Goal: Register for event/course

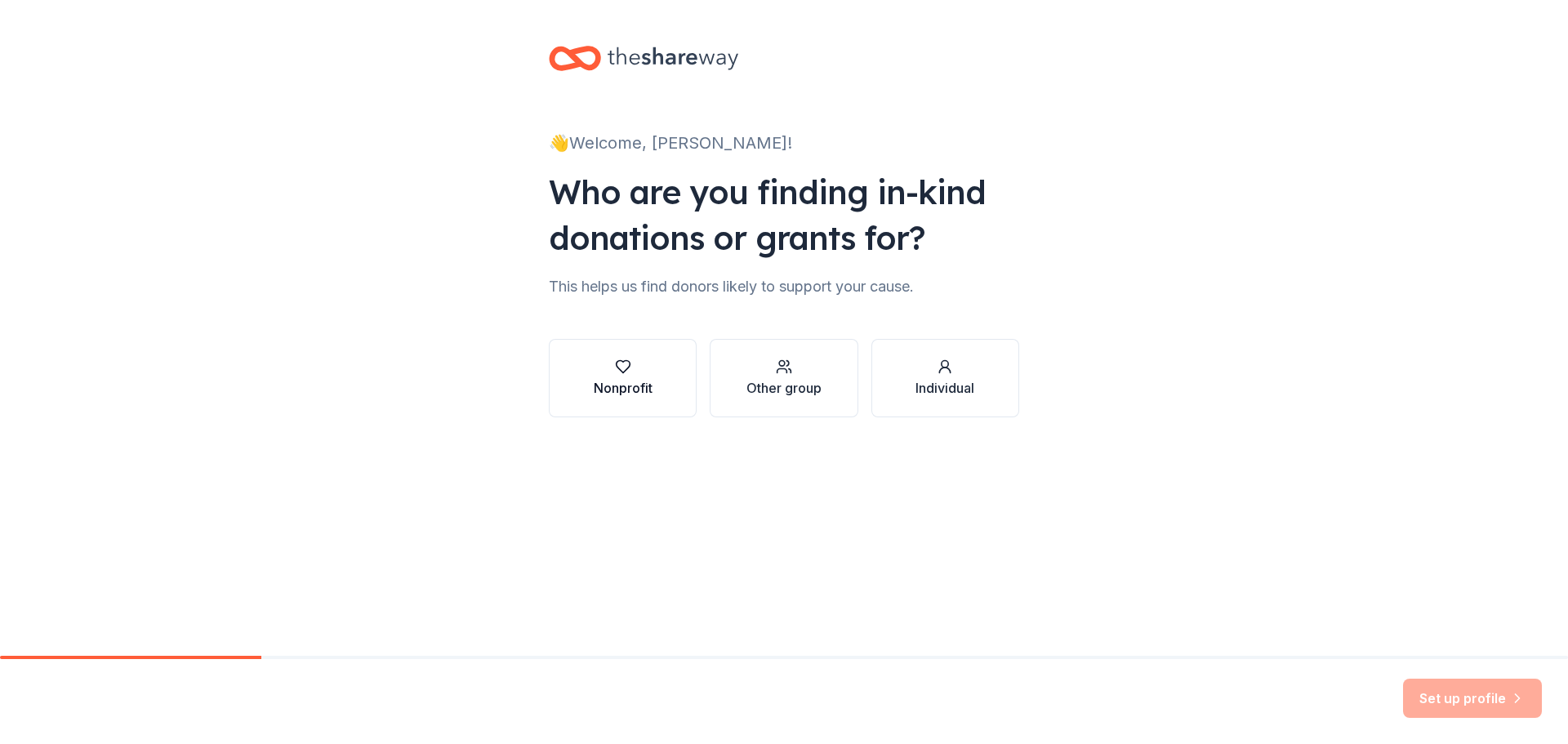
click at [660, 372] on button "Nonprofit" at bounding box center [623, 377] width 148 height 78
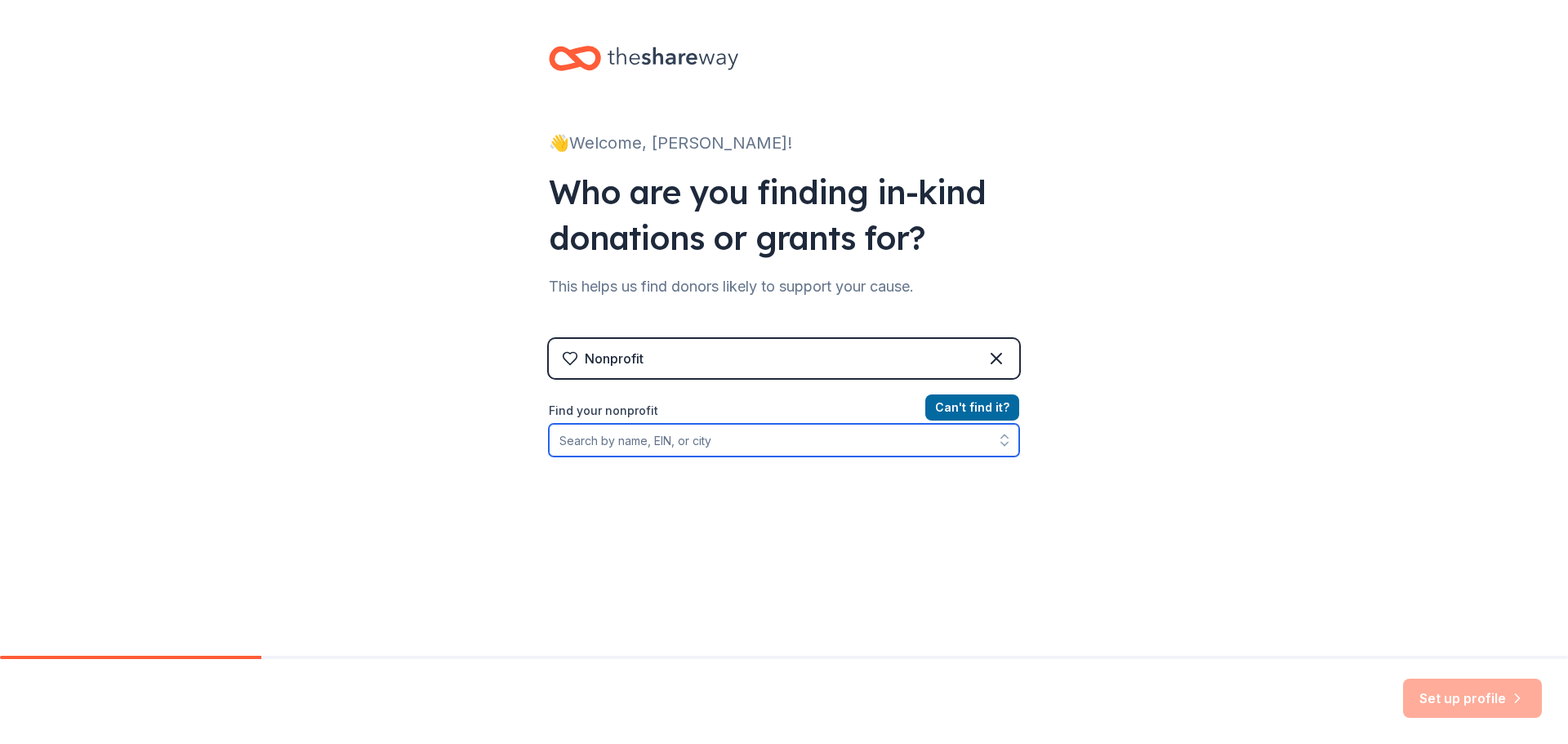
click at [708, 443] on input "Find your nonprofit" at bounding box center [784, 440] width 471 height 32
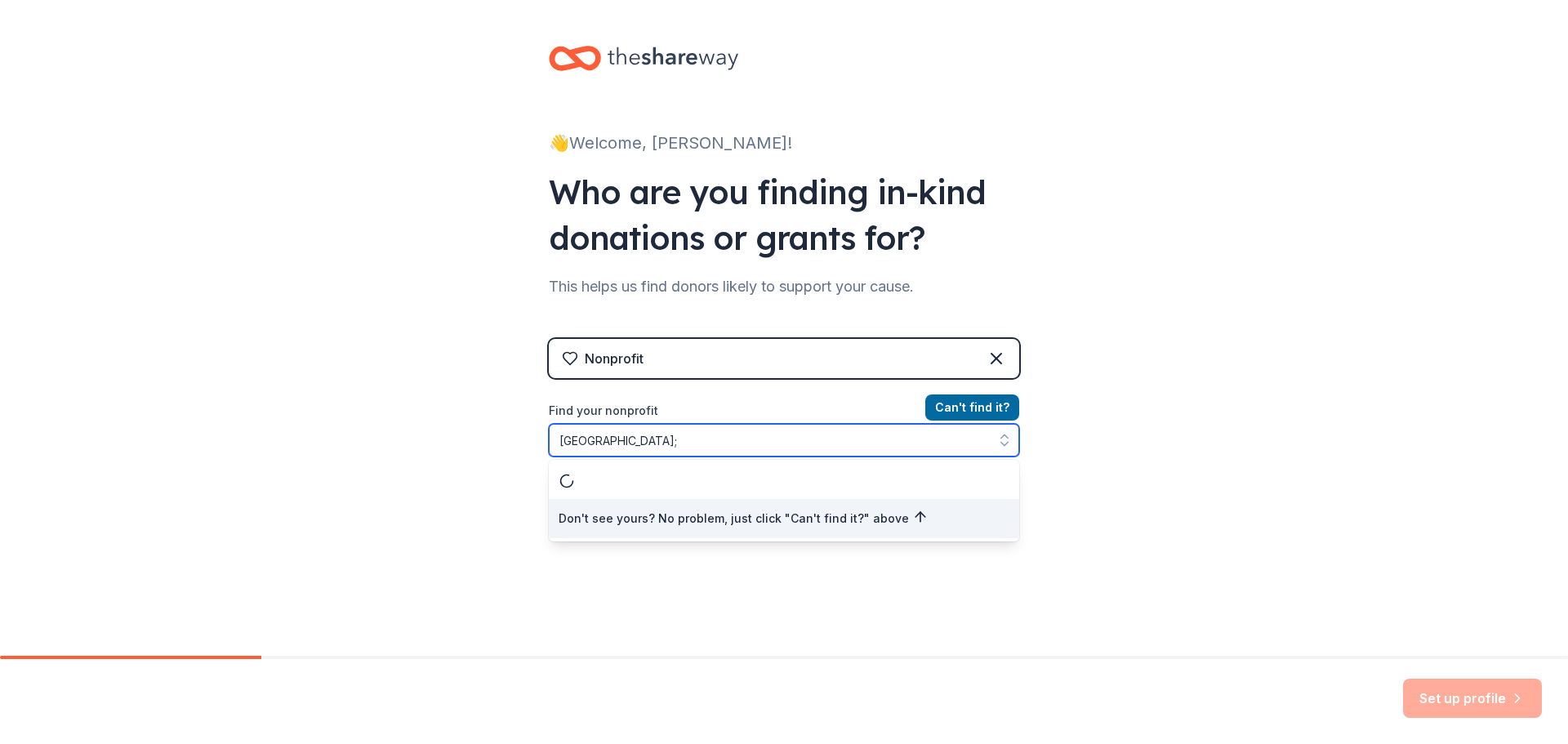
type input "[GEOGRAPHIC_DATA]"
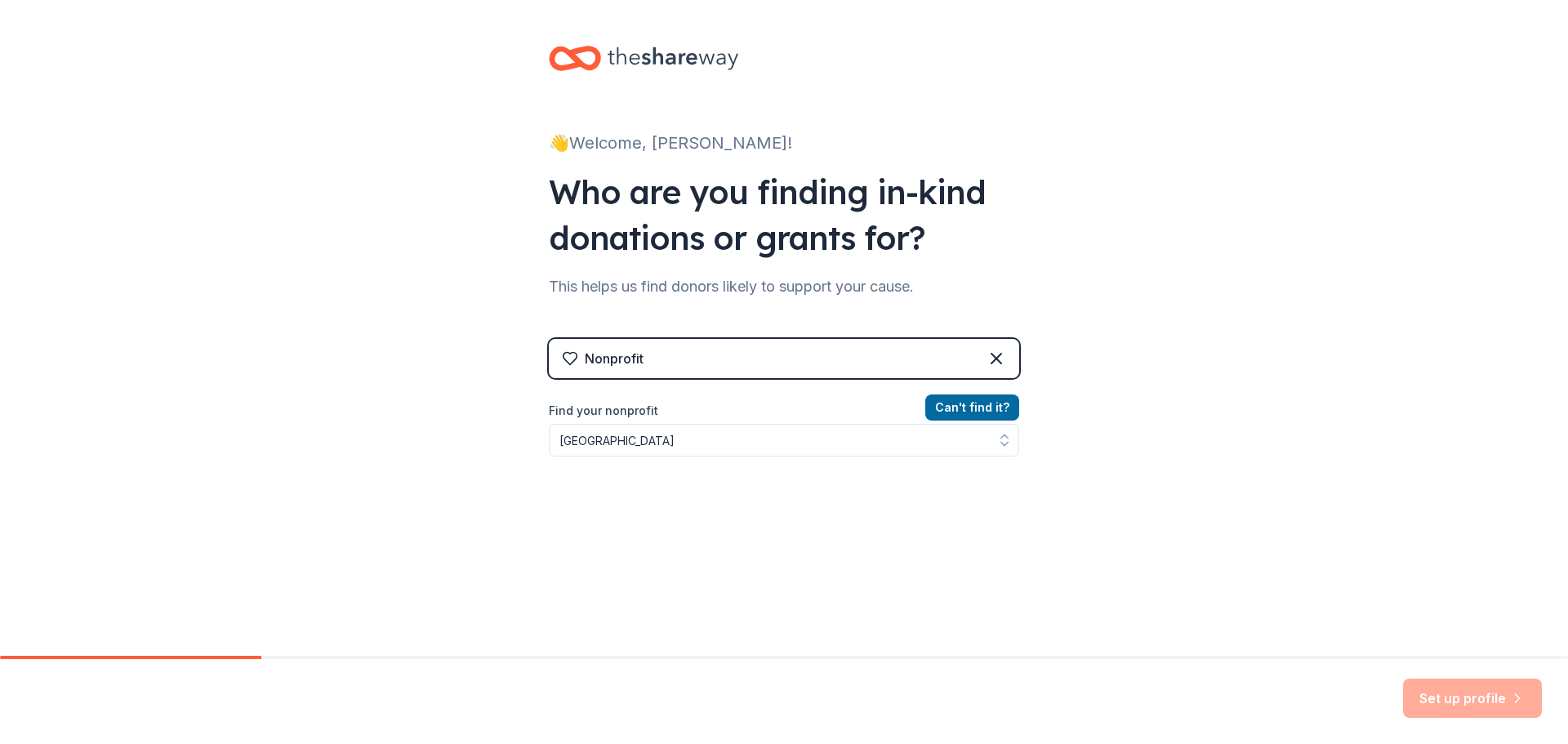
click at [771, 466] on div "Can ' t find it? Find your nonprofit [GEOGRAPHIC_DATA]" at bounding box center [784, 492] width 471 height 190
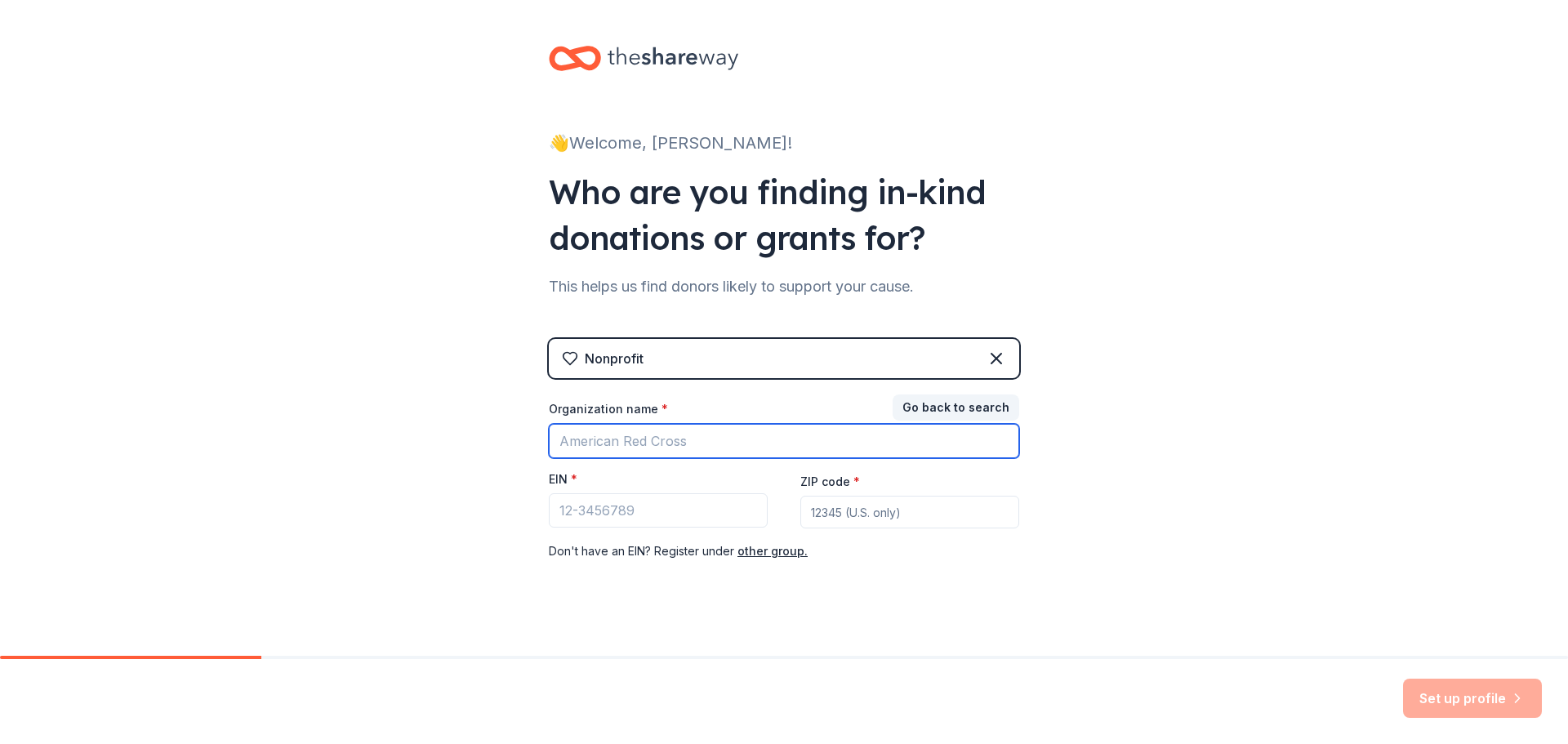
click at [722, 442] on input "Organization name *" at bounding box center [784, 441] width 471 height 34
click at [715, 443] on input "Organization name *" at bounding box center [784, 441] width 471 height 34
type input "[GEOGRAPHIC_DATA]"
click at [889, 509] on input "ZIP code *" at bounding box center [910, 512] width 219 height 32
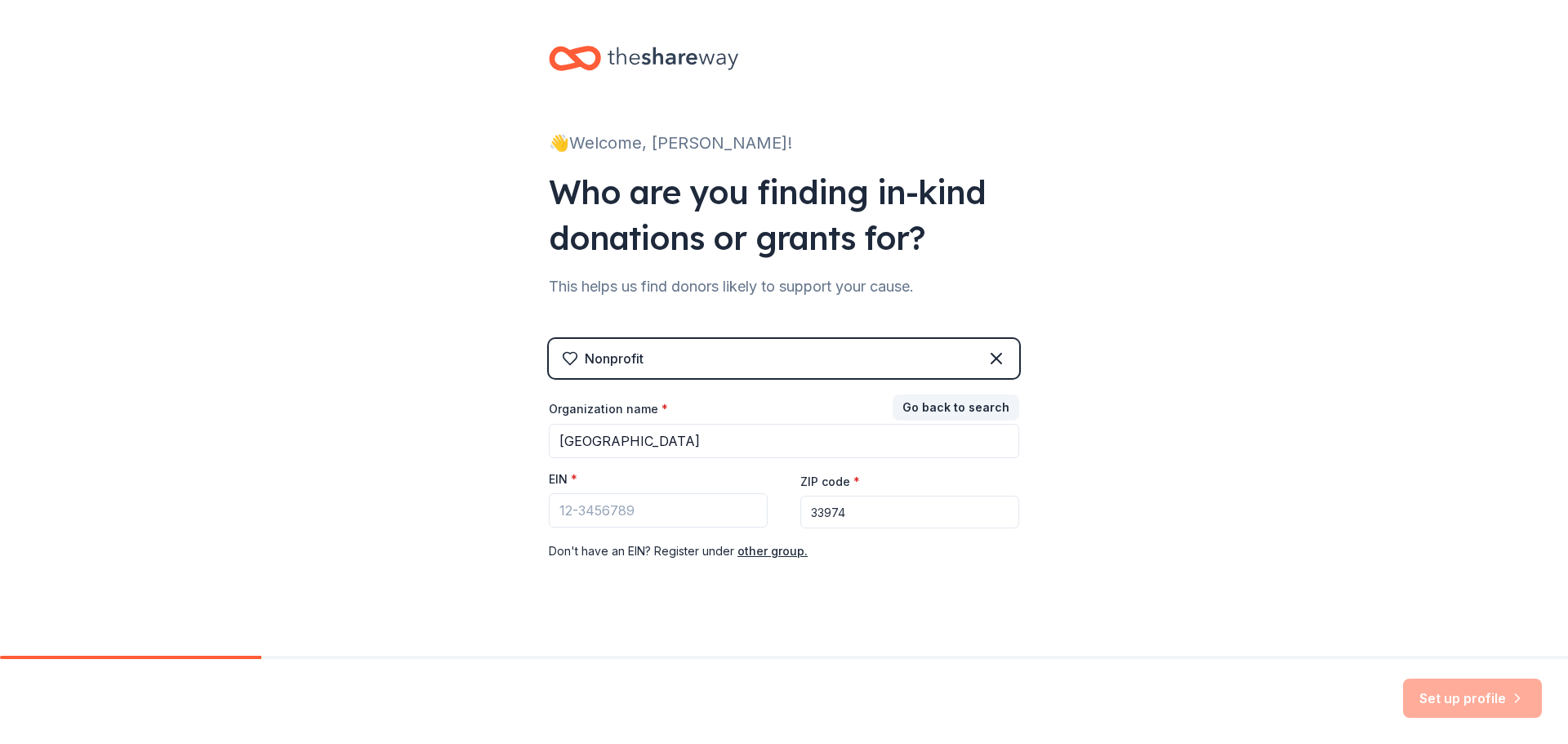
type input "33974"
click at [683, 522] on input "EIN *" at bounding box center [659, 510] width 219 height 34
click at [614, 500] on input "EIN *" at bounding box center [659, 510] width 219 height 34
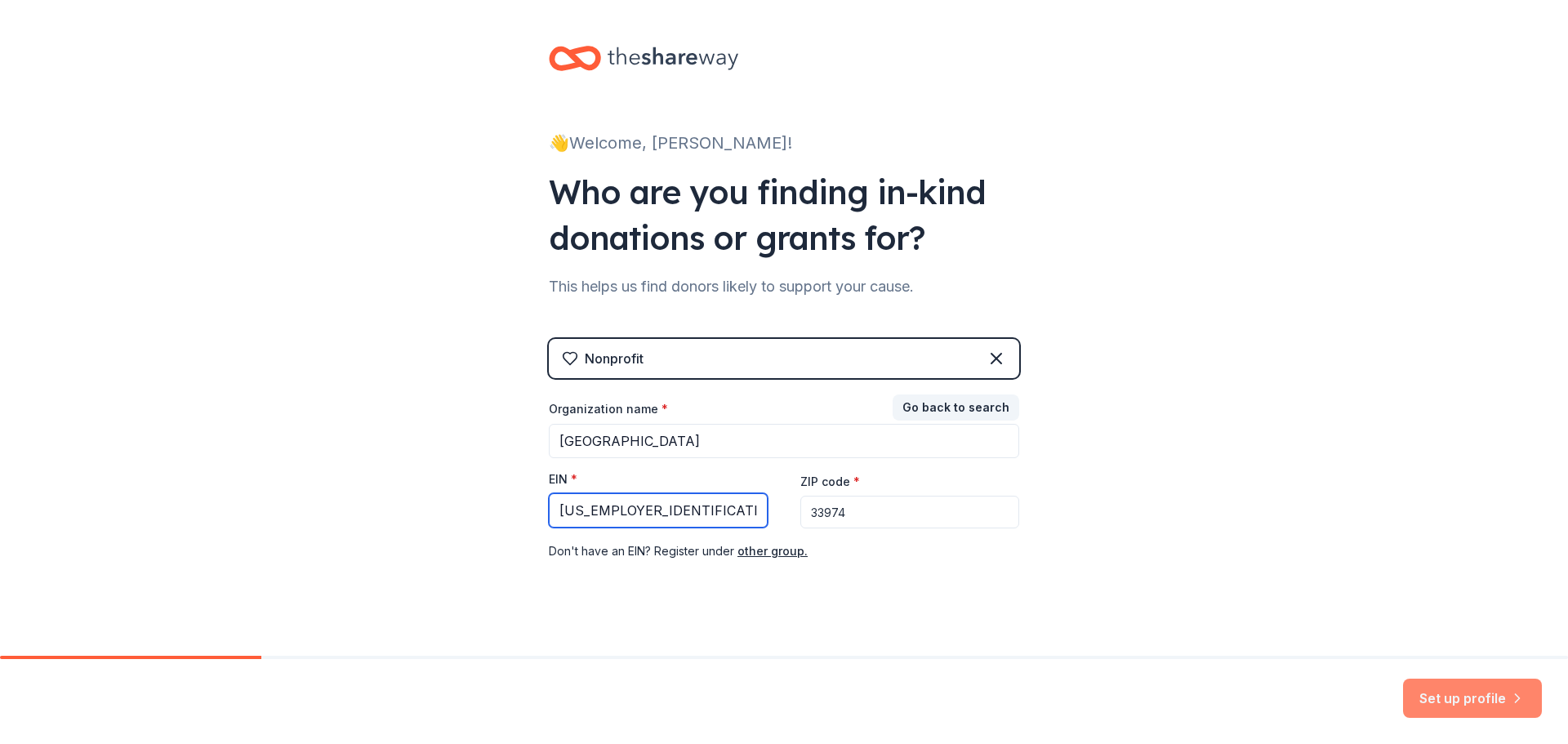
type input "[US_EMPLOYER_IDENTIFICATION_NUMBER]"
drag, startPoint x: 1458, startPoint y: 703, endPoint x: 1450, endPoint y: 691, distance: 14.4
click at [1459, 704] on button "Set up profile" at bounding box center [1472, 698] width 139 height 40
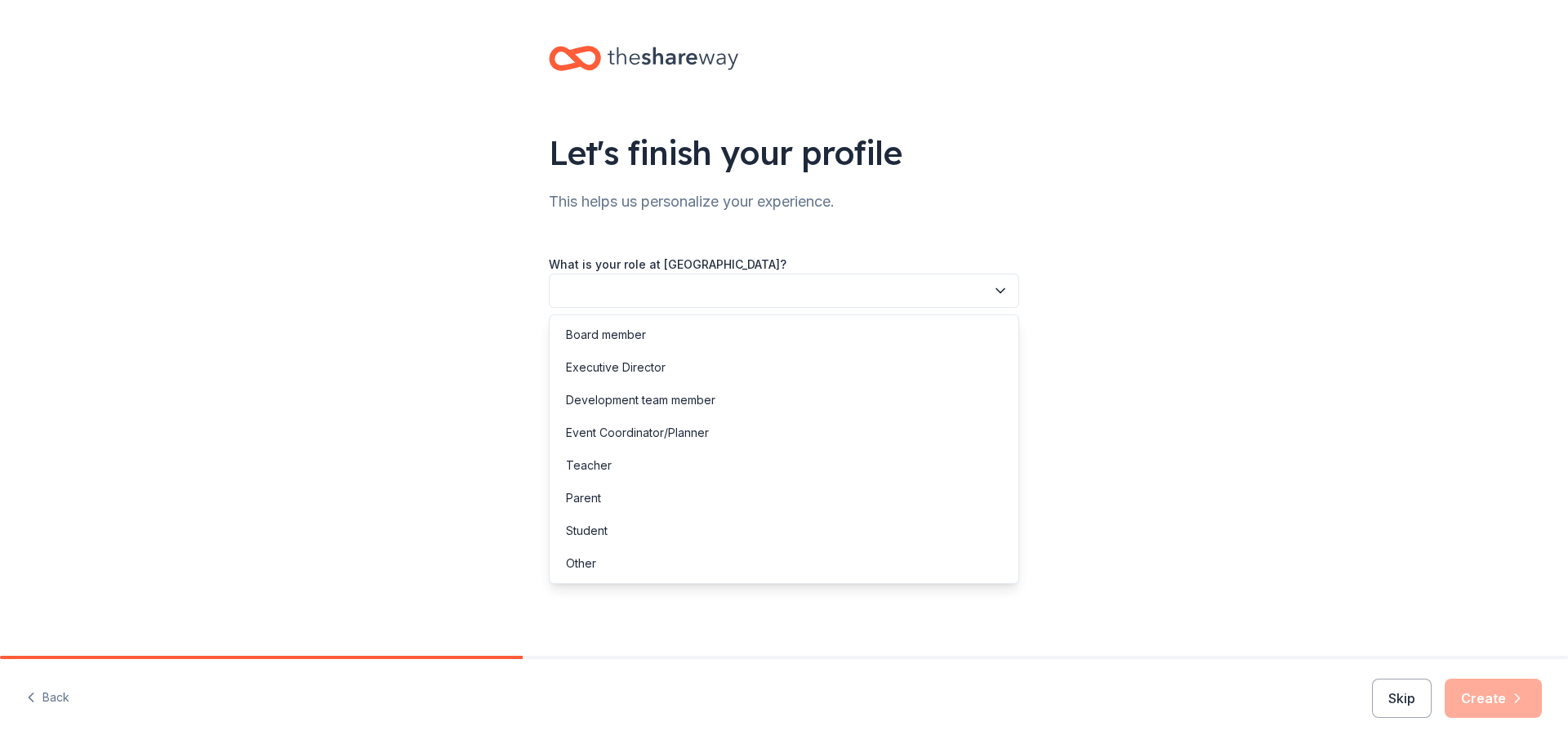
click at [669, 287] on button "button" at bounding box center [784, 290] width 471 height 34
click at [653, 571] on div "Other" at bounding box center [784, 563] width 462 height 32
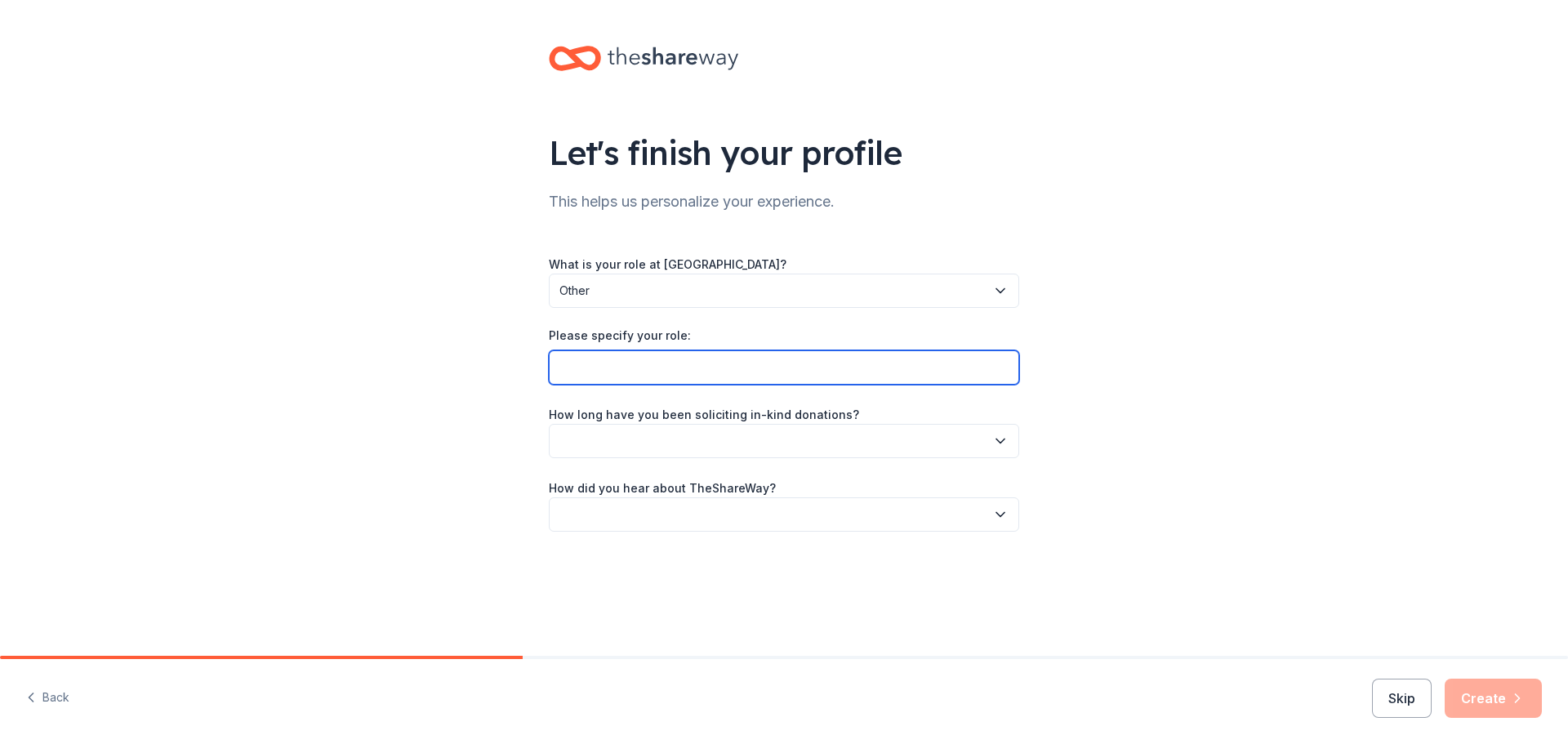
click at [740, 370] on input "Please specify your role:" at bounding box center [784, 368] width 471 height 34
type input "A"
type input "Senior Administrative Assistant"
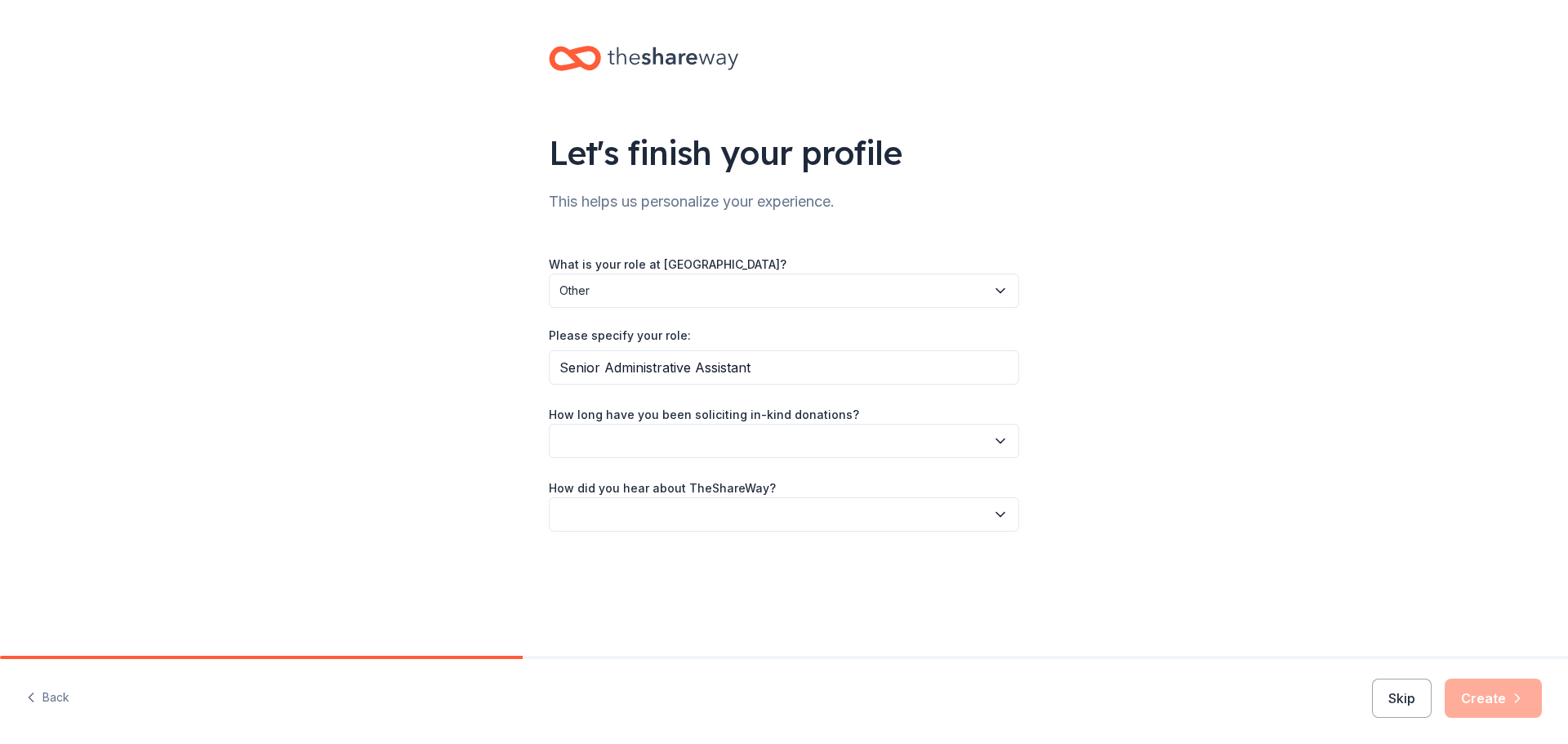
click at [699, 444] on button "button" at bounding box center [784, 441] width 471 height 34
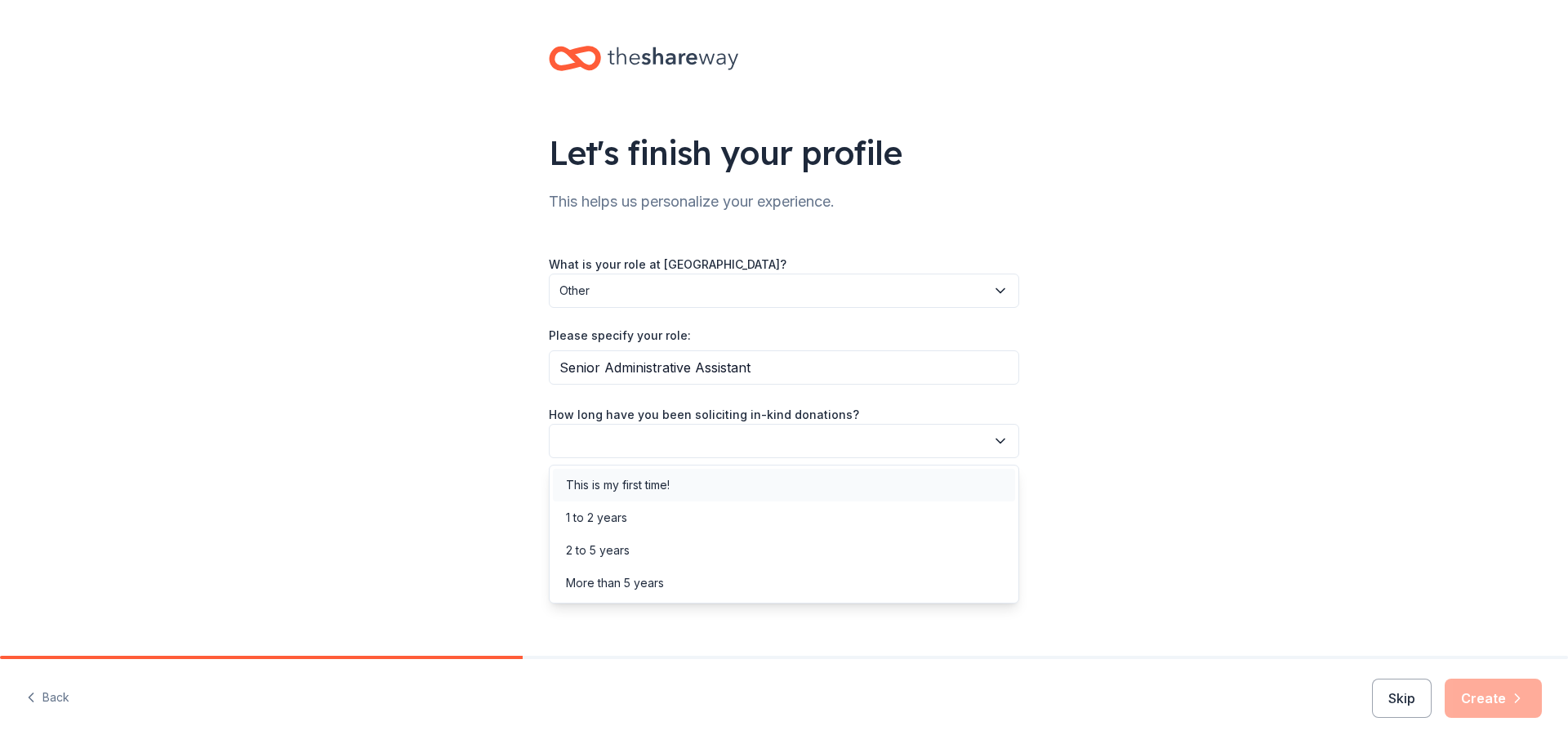
click at [667, 488] on div "This is my first time!" at bounding box center [617, 485] width 103 height 20
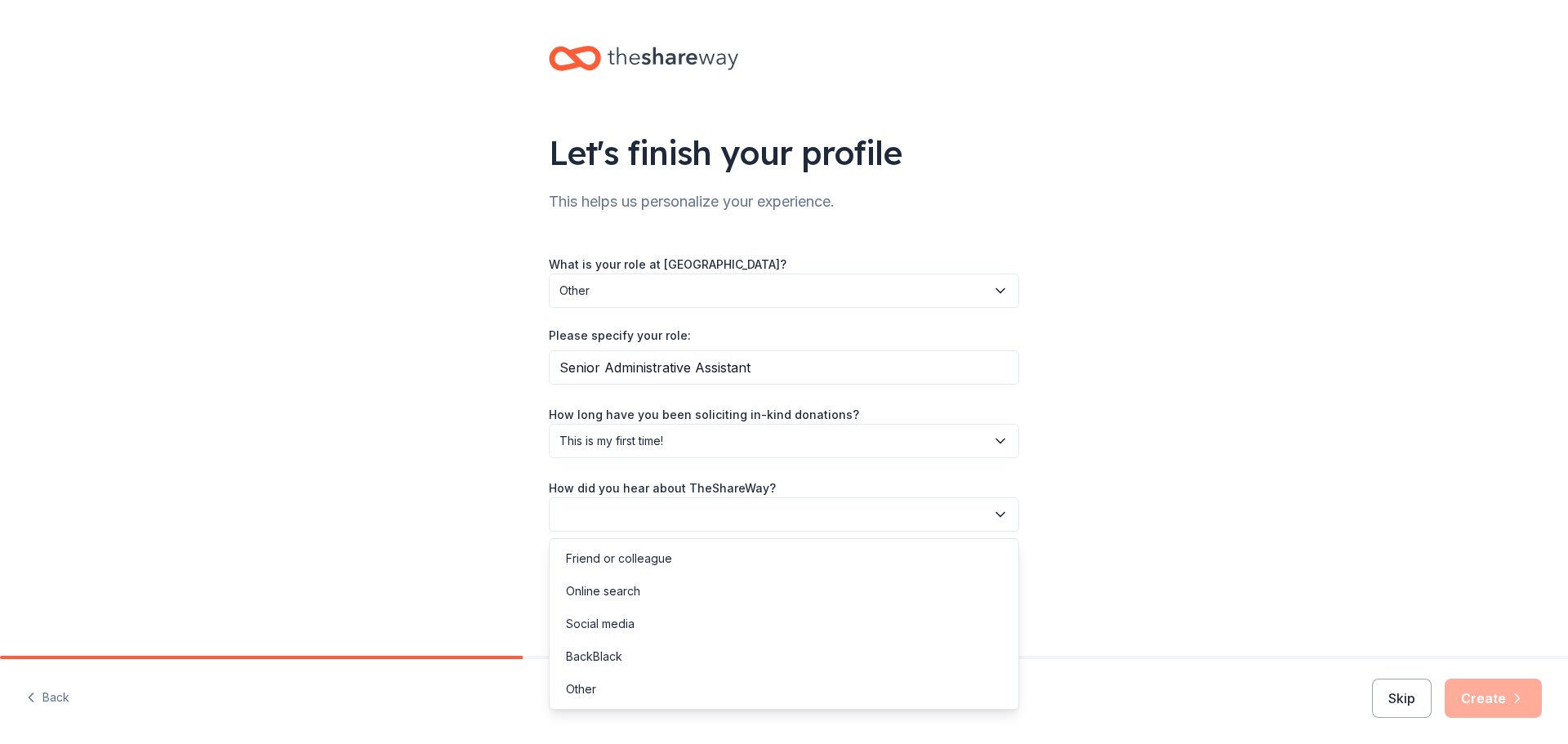
click at [660, 520] on button "button" at bounding box center [784, 514] width 471 height 34
click at [631, 563] on div "Friend or colleague" at bounding box center [619, 559] width 106 height 20
click at [1503, 704] on button "Create" at bounding box center [1493, 698] width 97 height 40
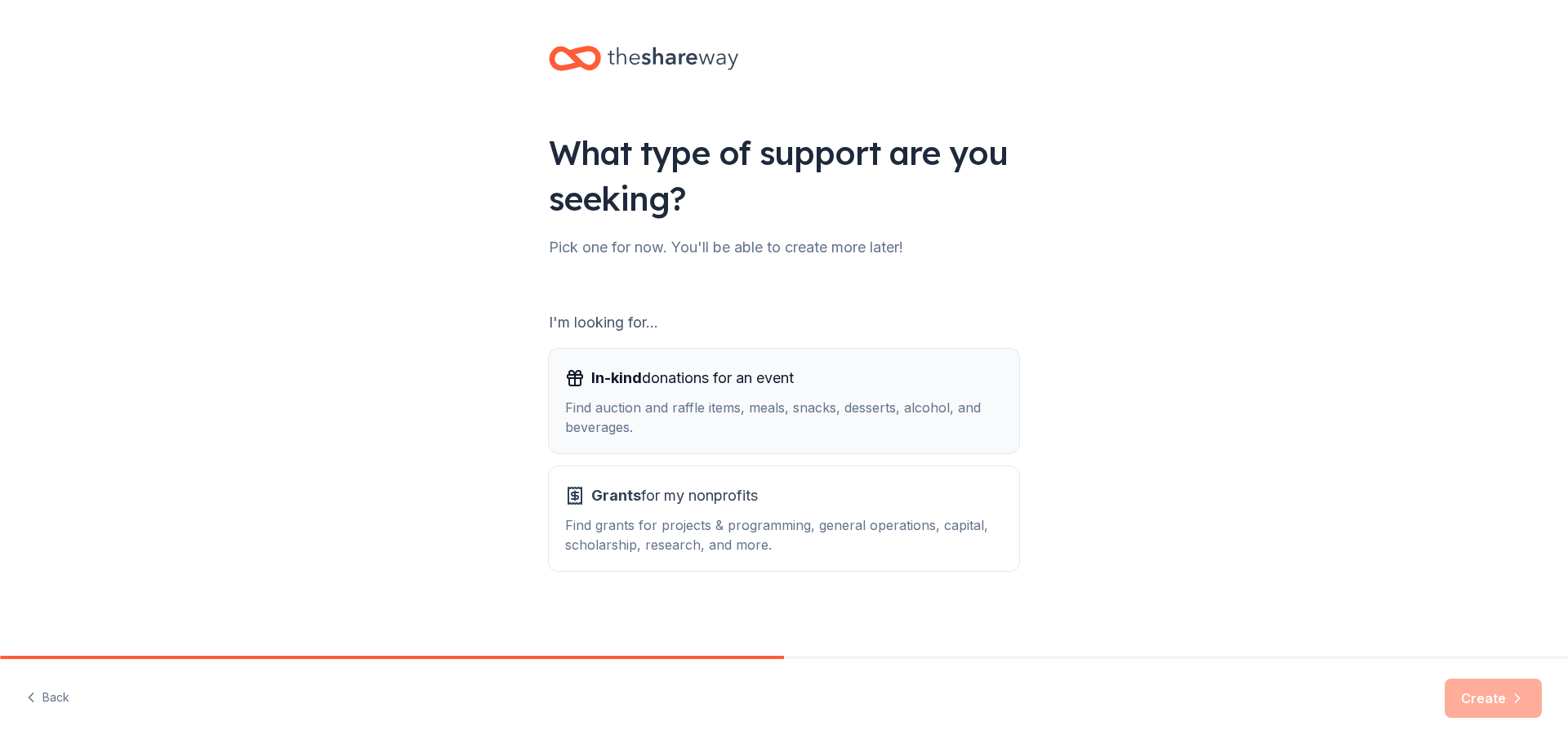
click at [734, 411] on div "Find auction and raffle items, meals, snacks, desserts, alcohol, and beverages." at bounding box center [784, 418] width 438 height 40
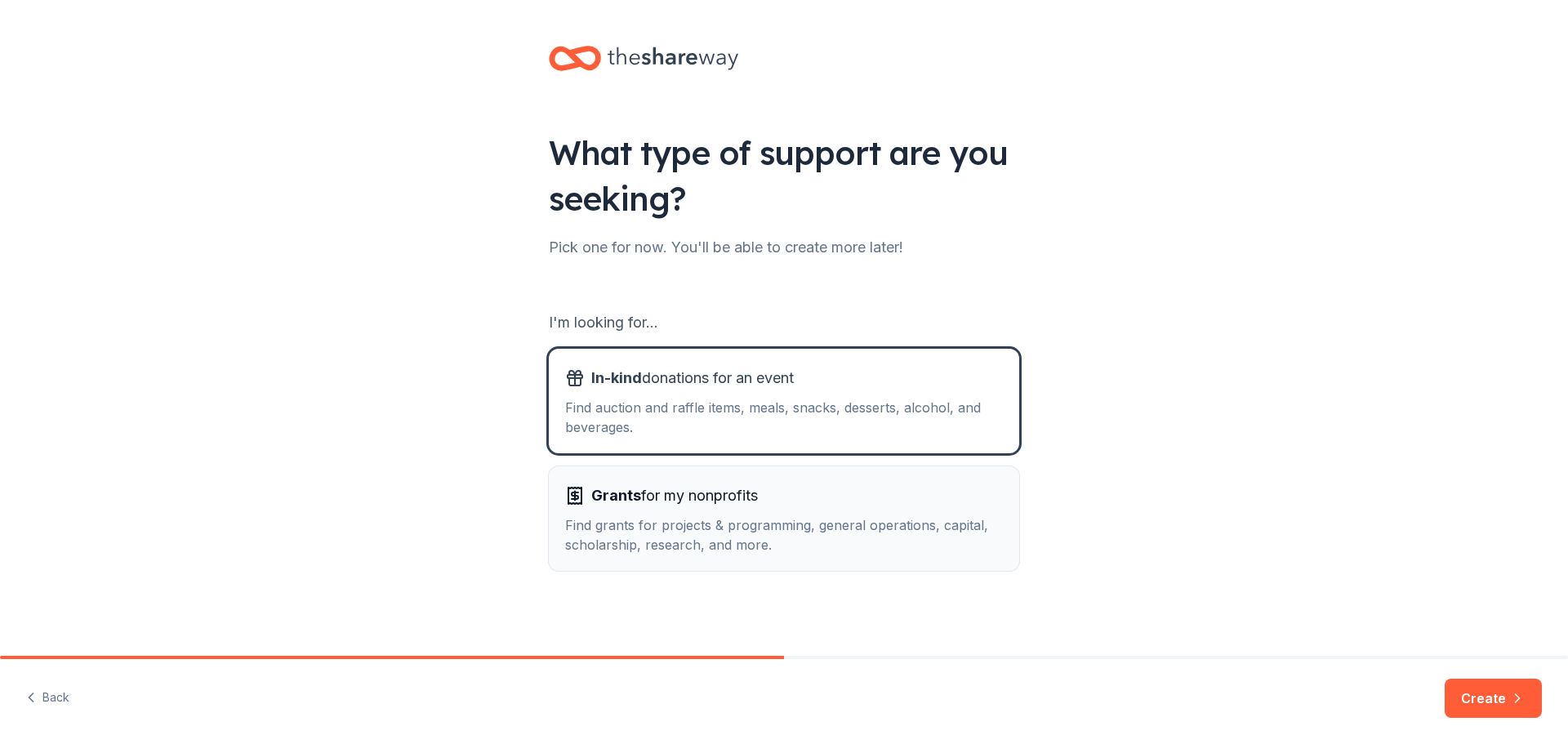
click at [752, 504] on span "Grants for my nonprofits" at bounding box center [674, 495] width 166 height 26
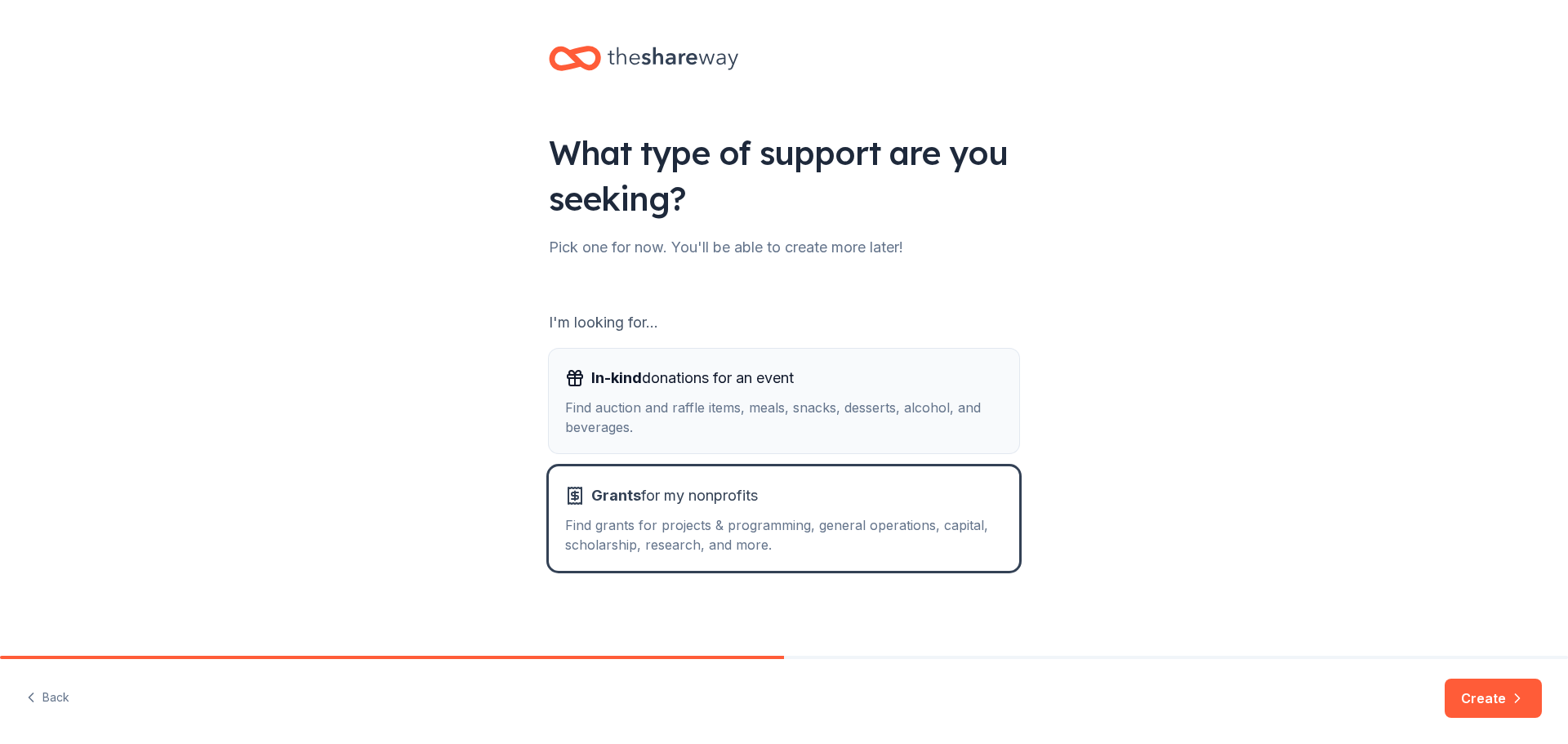
click at [771, 424] on div "Find auction and raffle items, meals, snacks, desserts, alcohol, and beverages." at bounding box center [784, 418] width 438 height 40
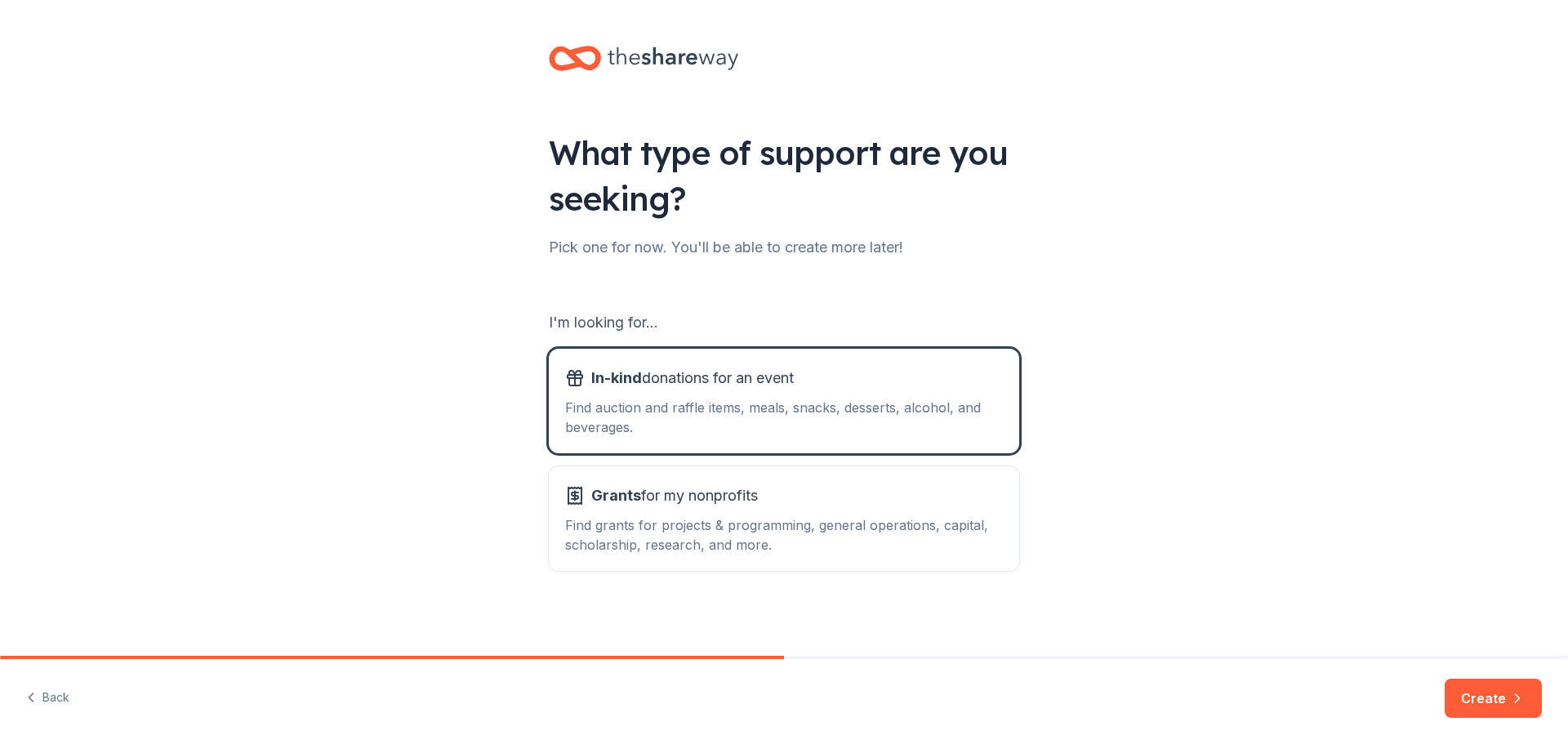
click at [1460, 699] on button "Create" at bounding box center [1493, 698] width 97 height 40
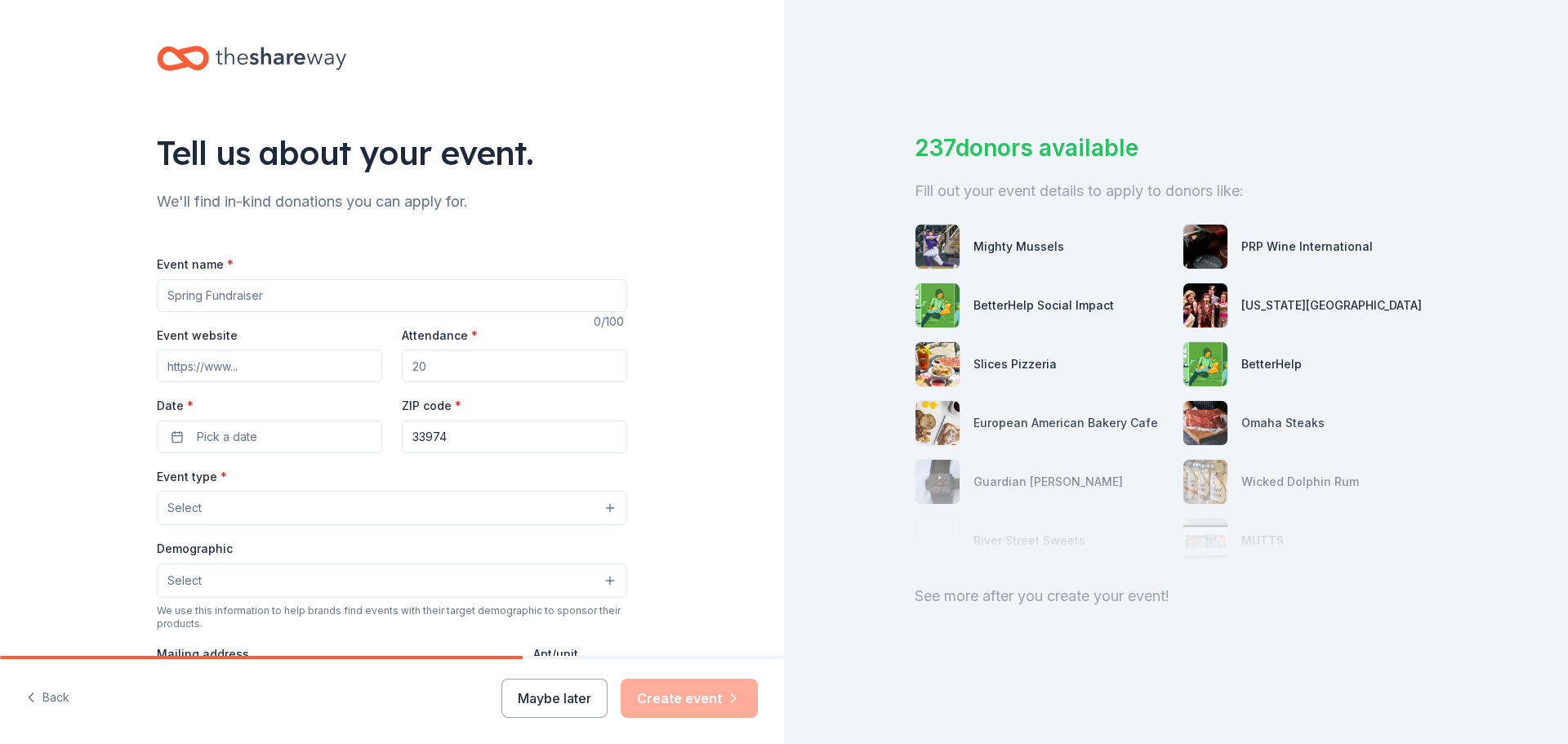
click at [343, 296] on input "Event name *" at bounding box center [393, 296] width 471 height 32
type input "School supplies donations"
click at [220, 362] on input "Event website" at bounding box center [270, 366] width 226 height 32
click at [275, 438] on button "Pick a date" at bounding box center [270, 437] width 226 height 32
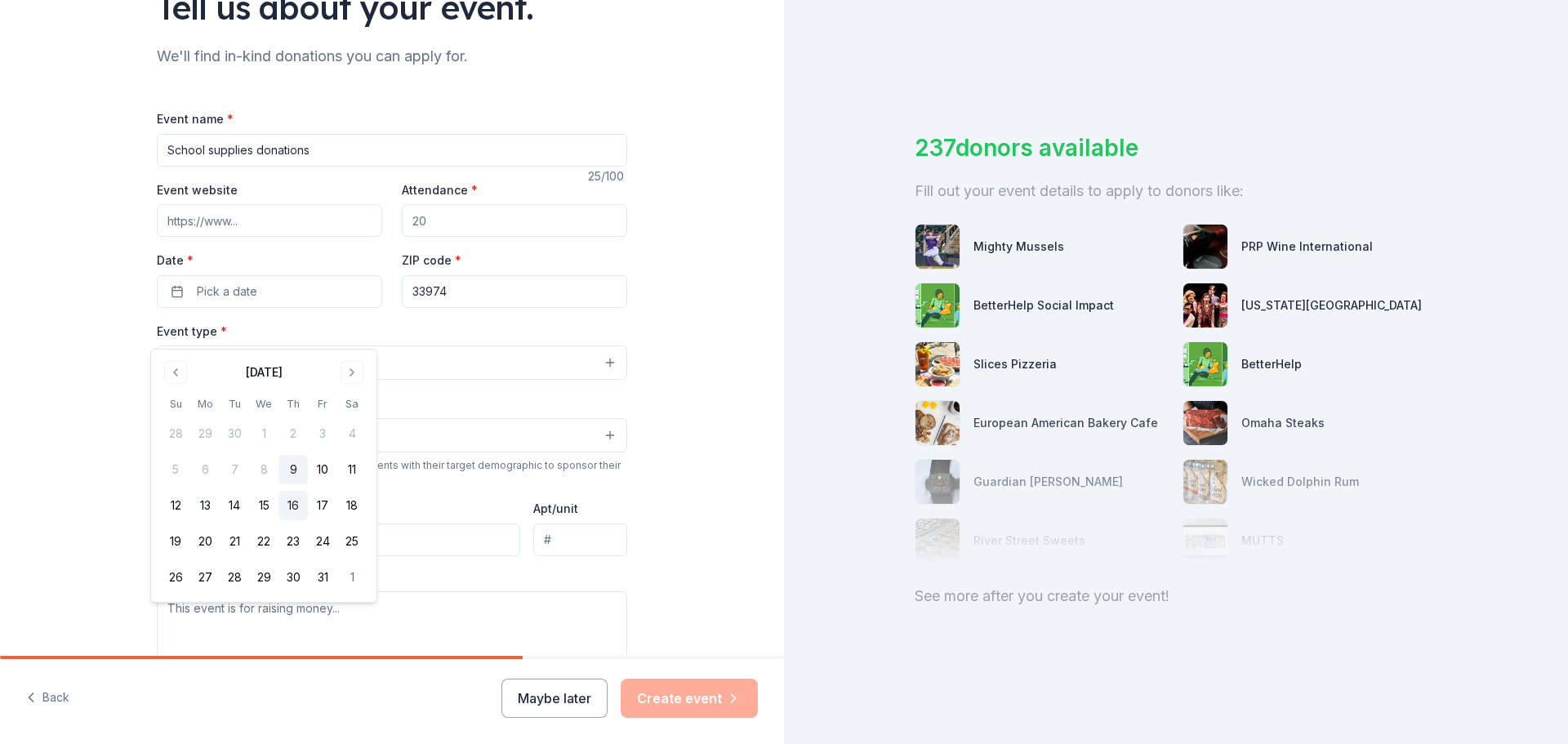
scroll to position [164, 0]
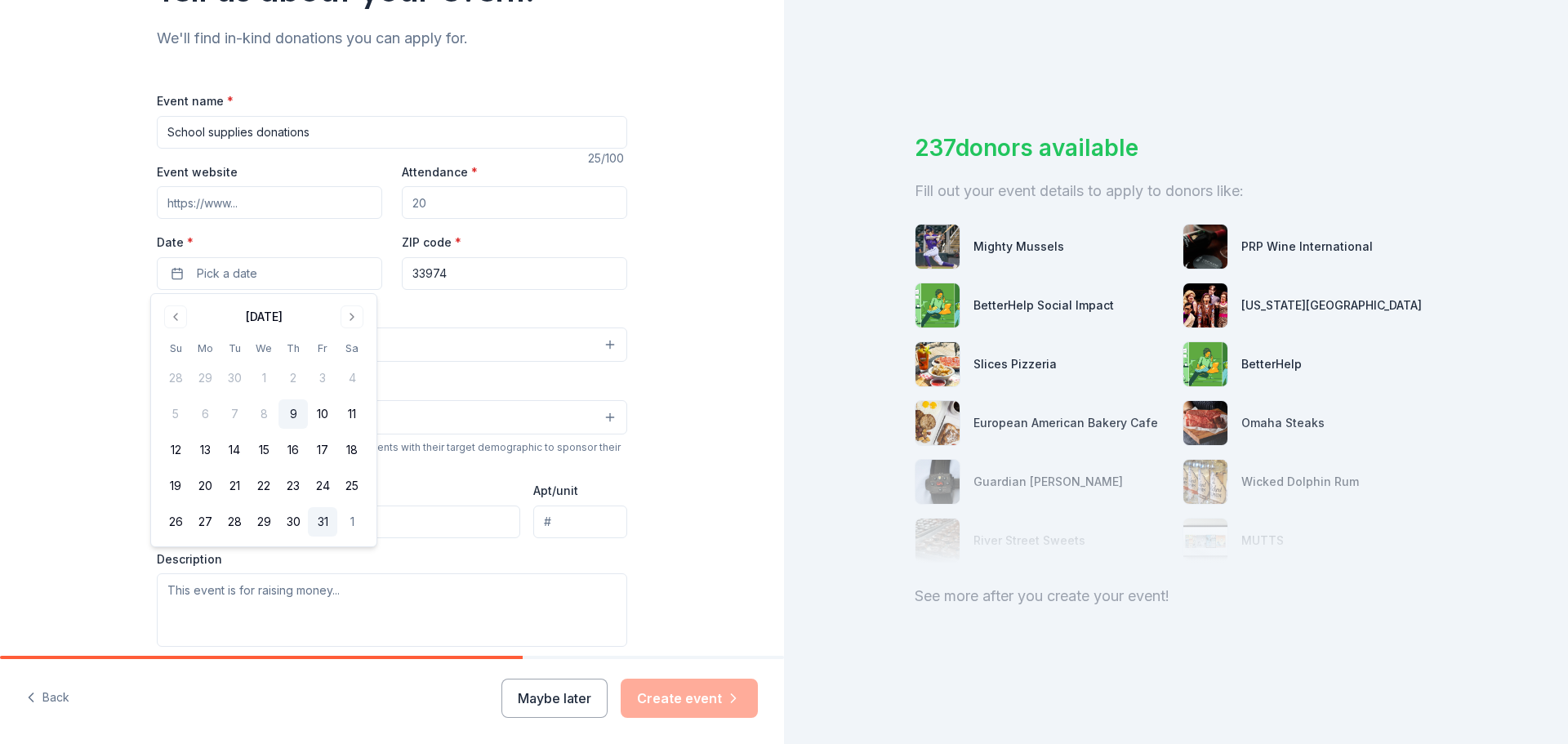
click at [324, 523] on button "31" at bounding box center [323, 521] width 30 height 30
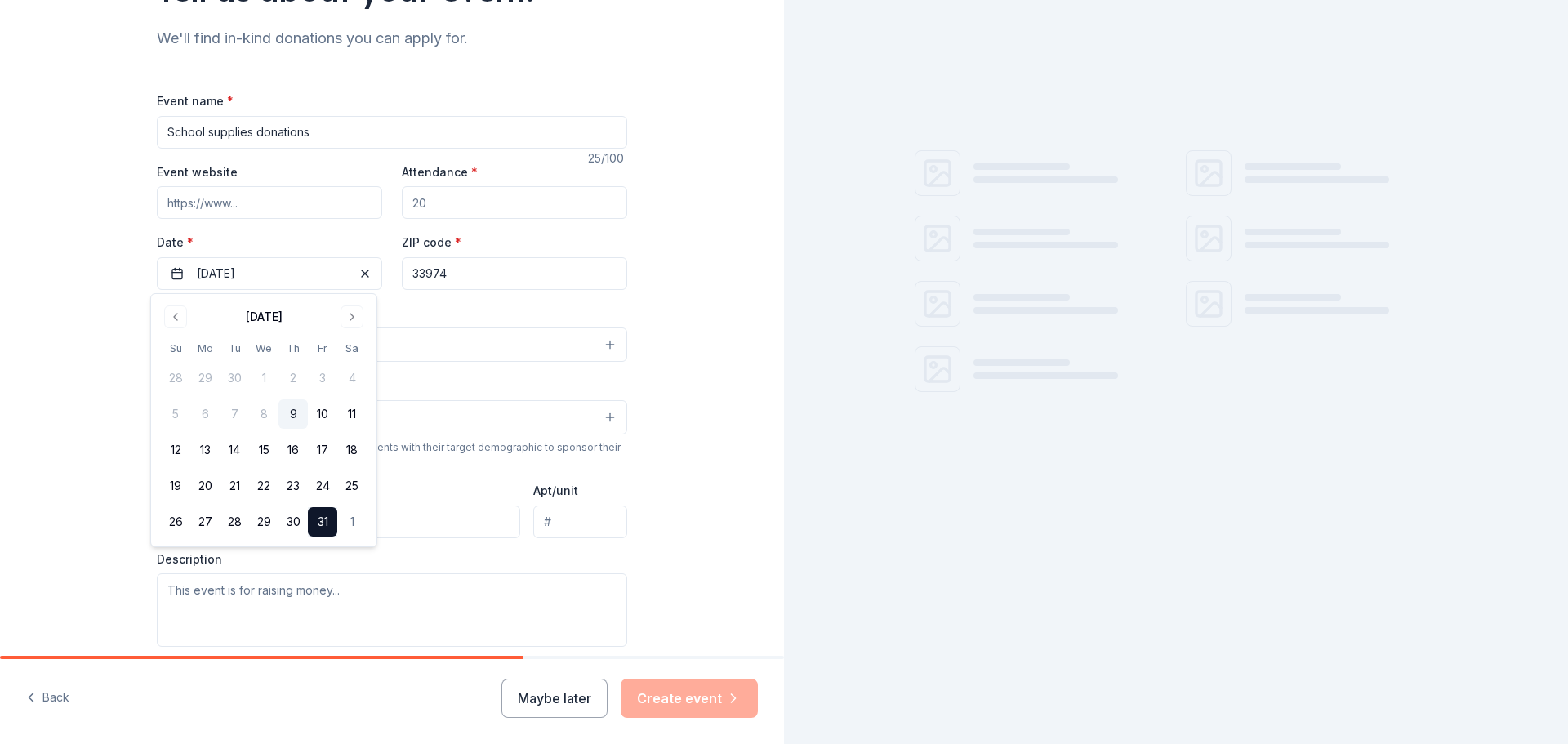
click at [704, 307] on div "Tell us about your event. We'll find in-kind donations you can apply for. Event…" at bounding box center [392, 380] width 784 height 1087
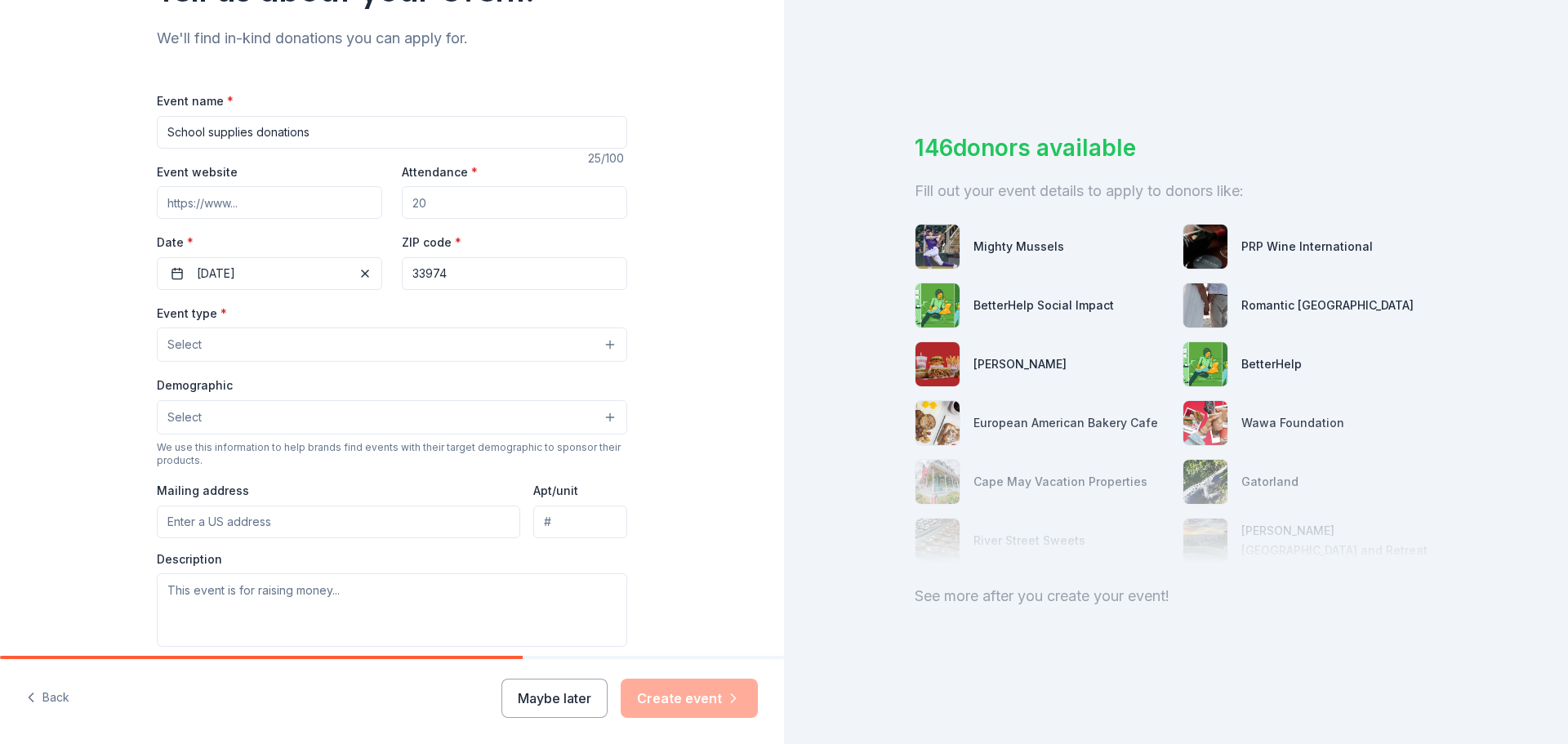
click at [330, 345] on button "Select" at bounding box center [393, 344] width 471 height 34
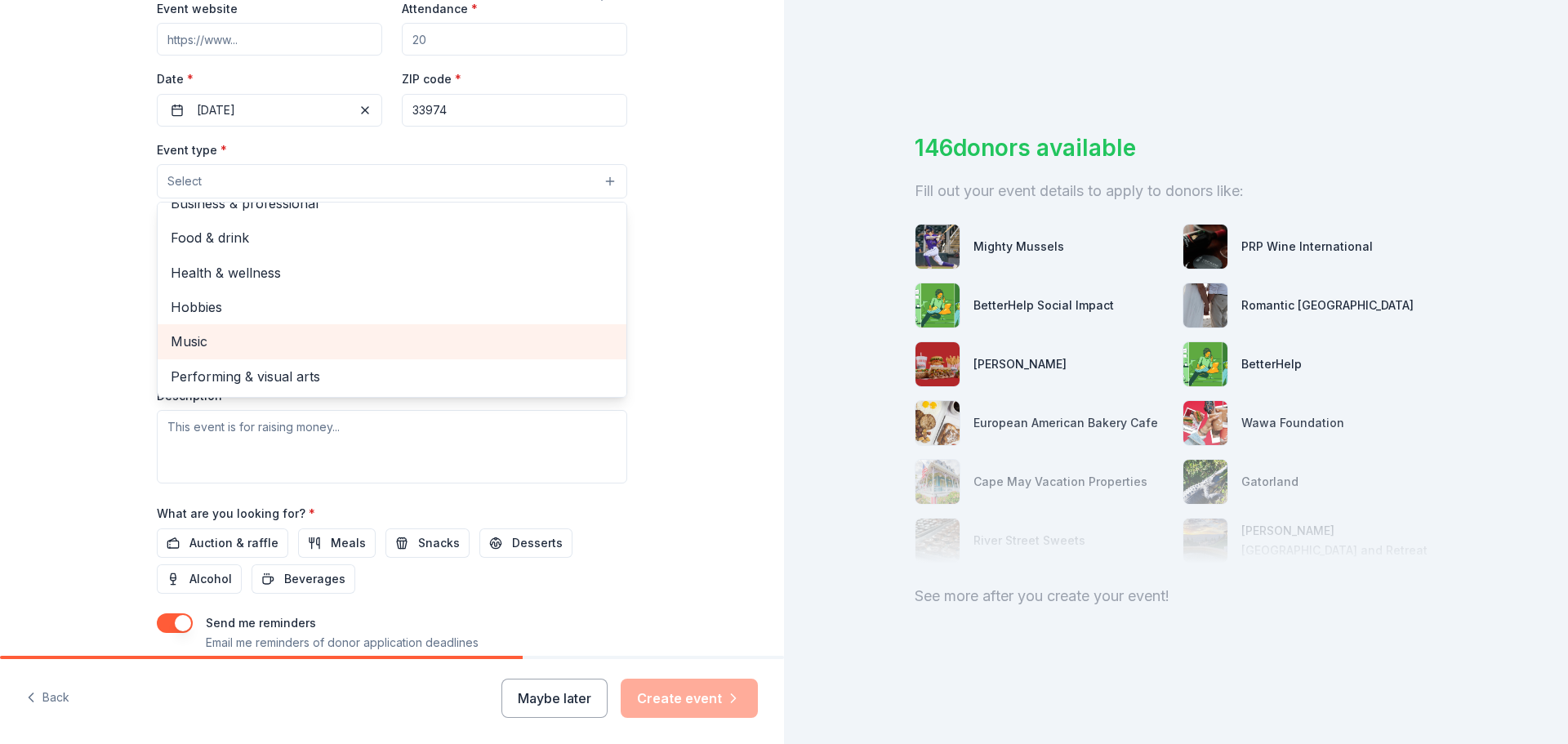
scroll to position [0, 0]
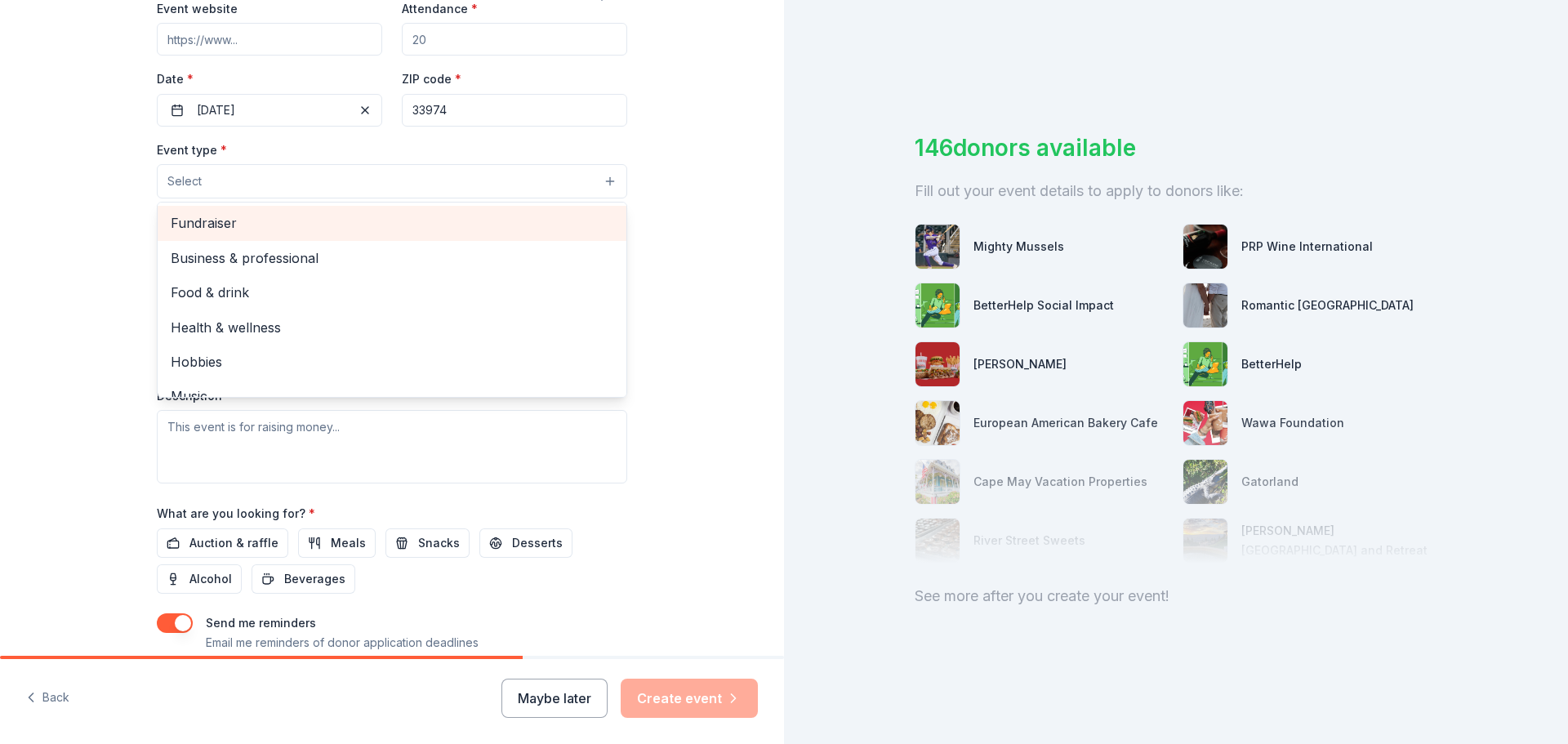
click at [239, 225] on span "Fundraiser" at bounding box center [392, 223] width 443 height 22
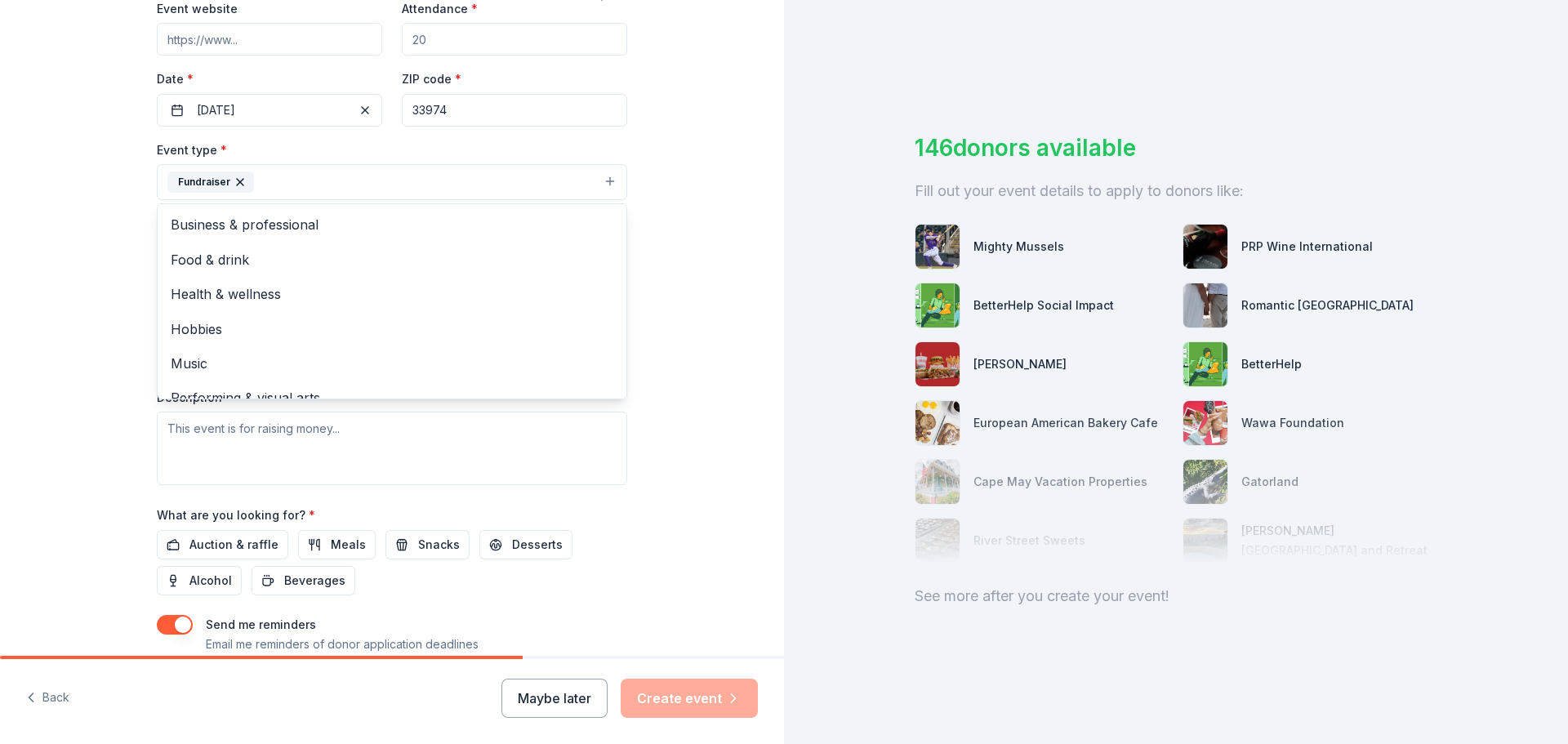
drag, startPoint x: 731, startPoint y: 270, endPoint x: 718, endPoint y: 270, distance: 13.0
click at [731, 270] on div "Tell us about your event. We'll find in-kind donations you can apply for. Event…" at bounding box center [392, 217] width 784 height 1089
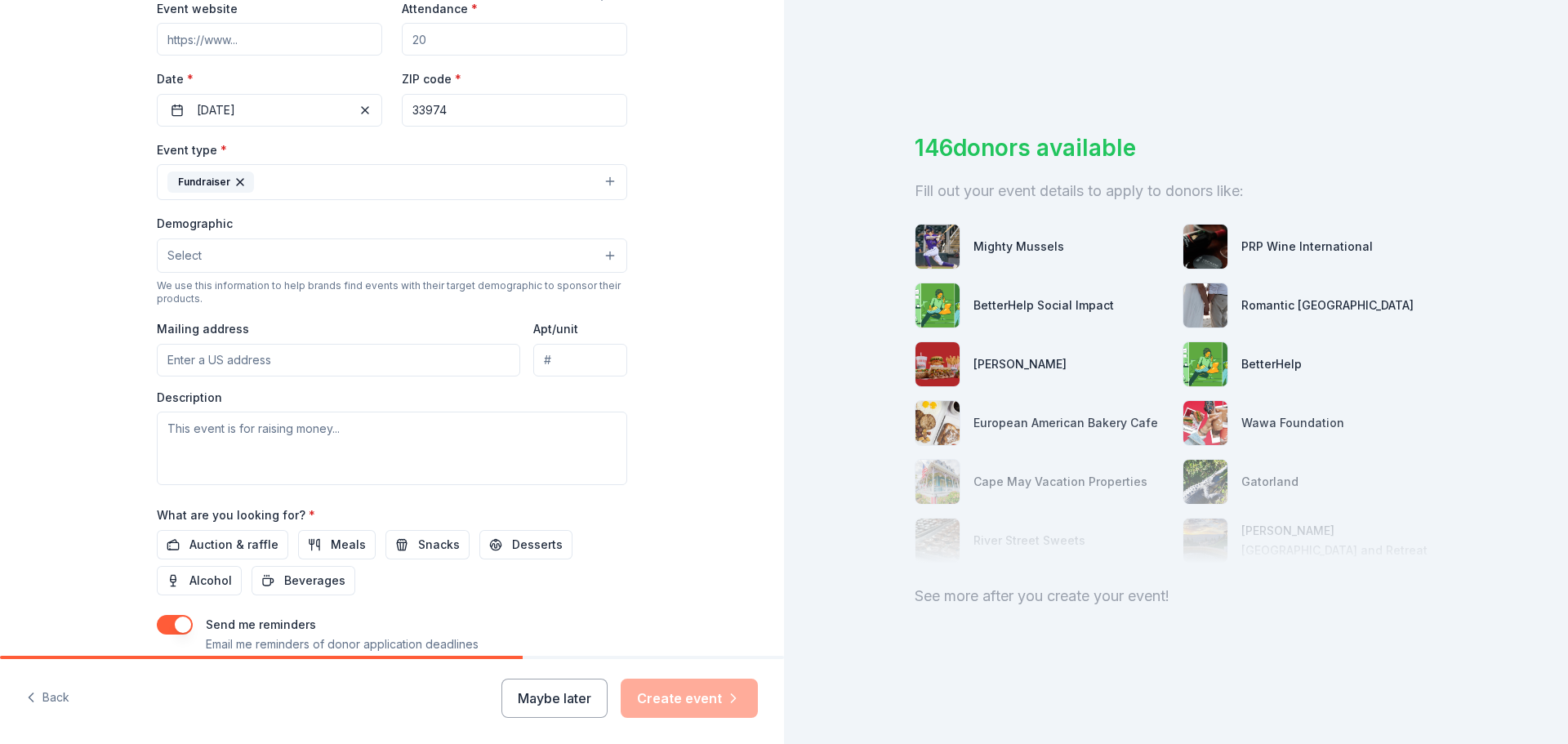
click at [324, 264] on button "Select" at bounding box center [393, 255] width 471 height 34
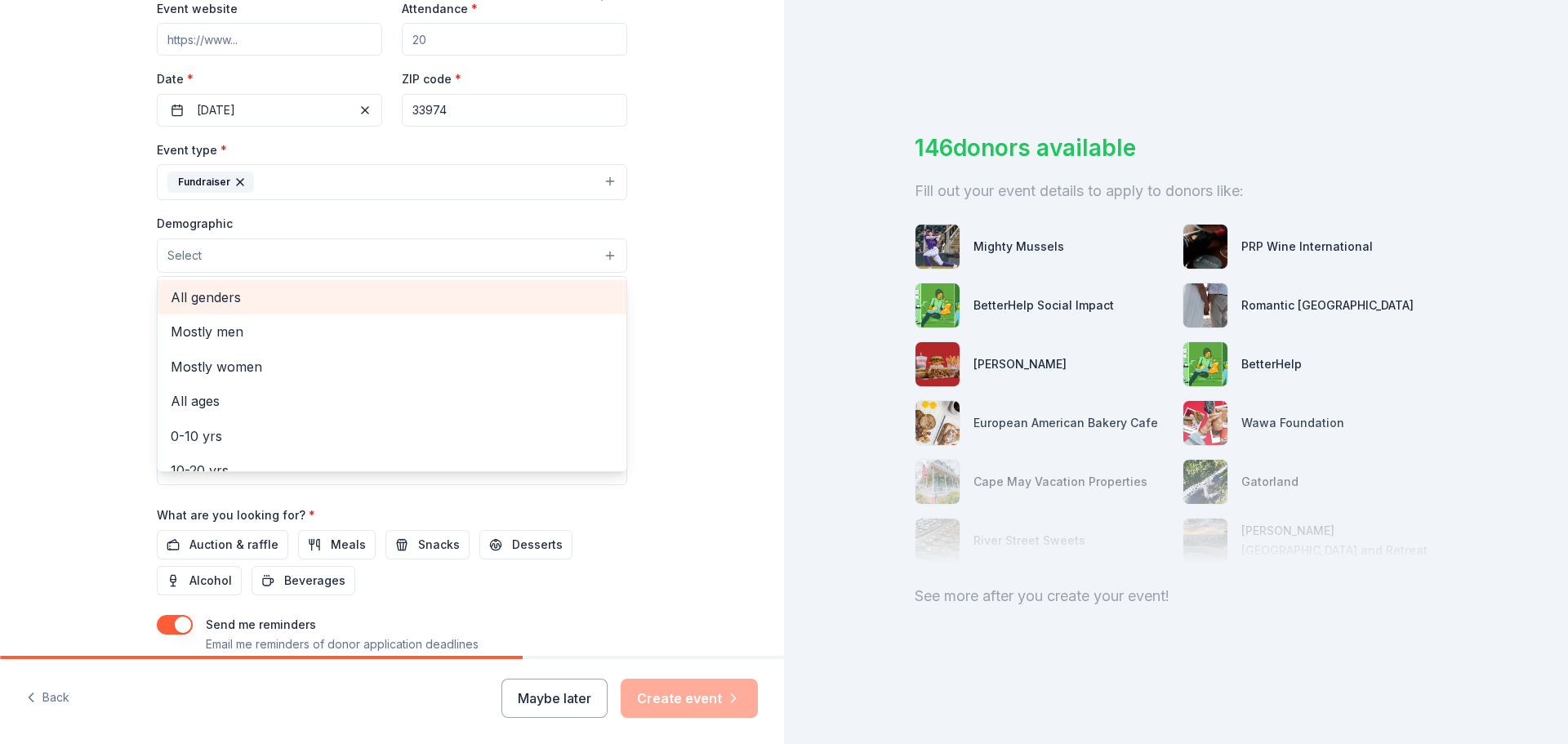
click at [251, 302] on span "All genders" at bounding box center [392, 297] width 443 height 22
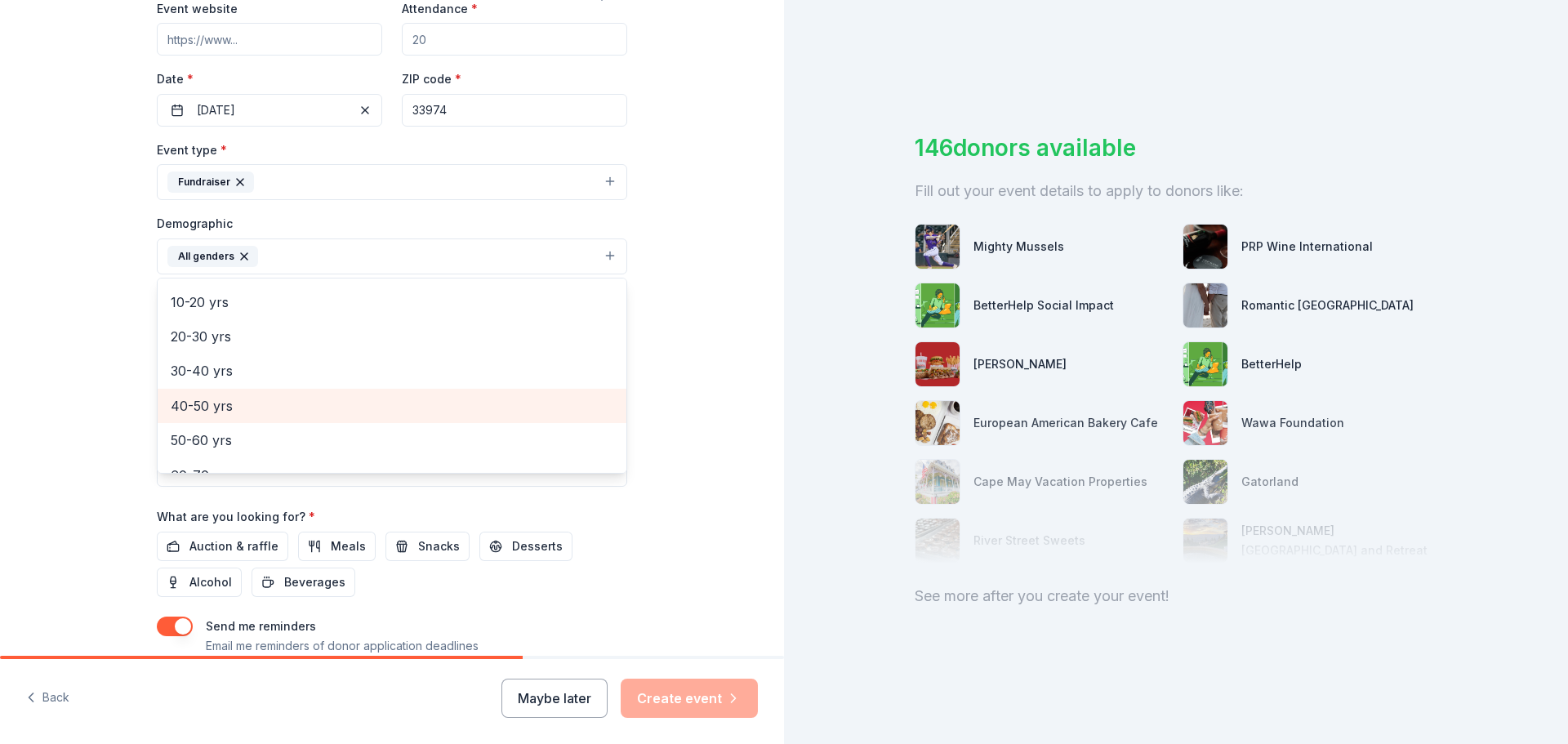
scroll to position [164, 0]
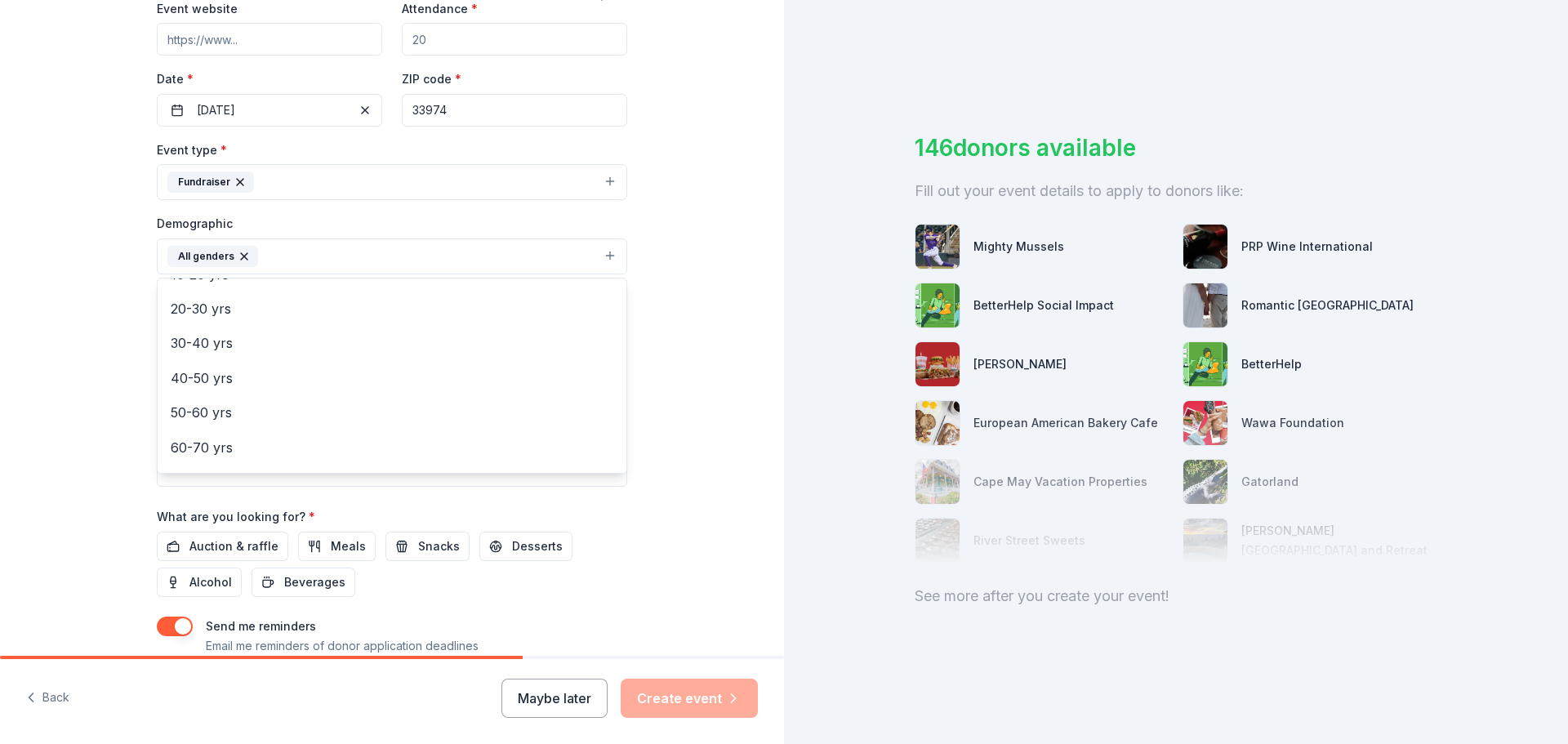
click at [695, 255] on div "Tell us about your event. We'll find in-kind donations you can apply for. Event…" at bounding box center [392, 217] width 784 height 1090
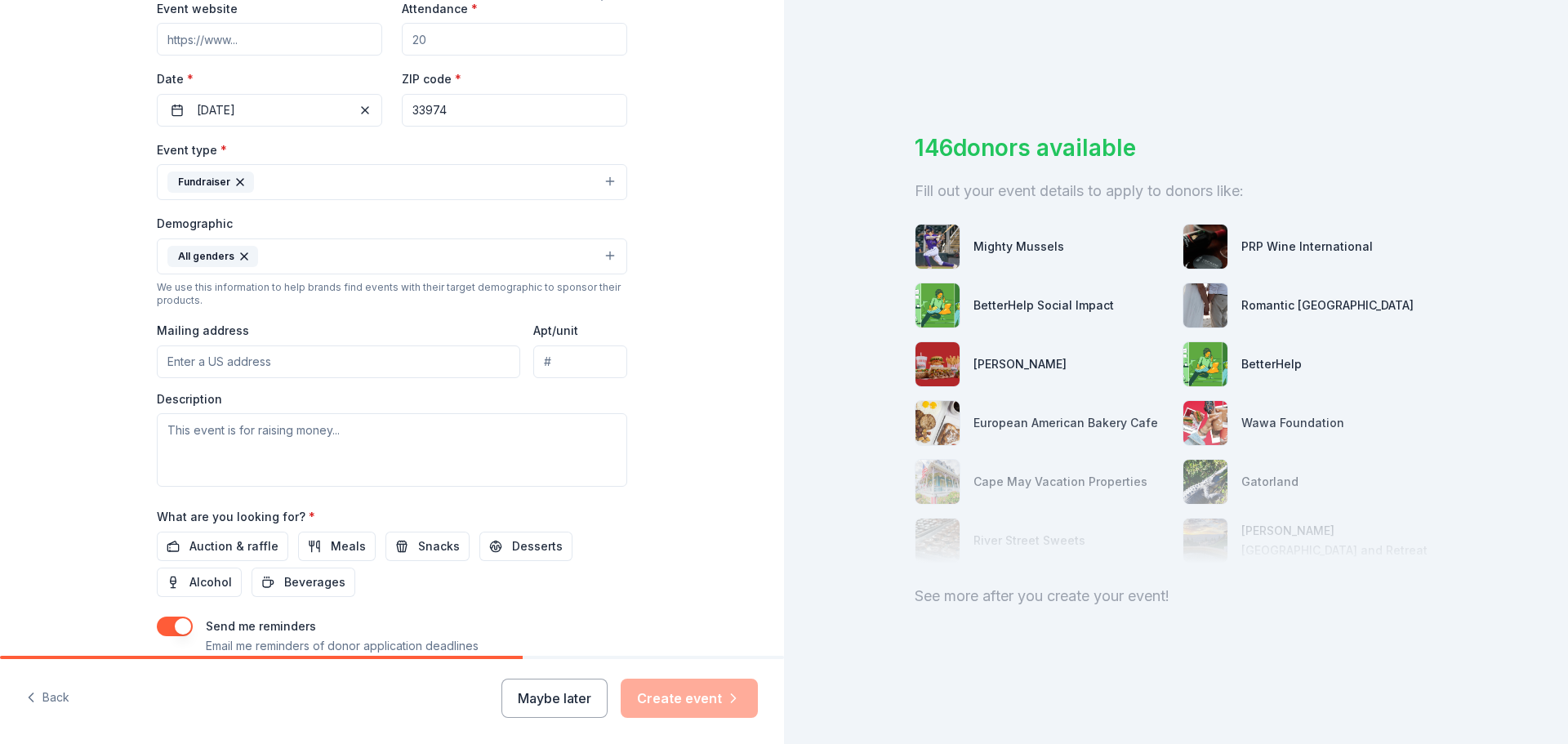
click at [275, 265] on button "All genders" at bounding box center [393, 256] width 471 height 36
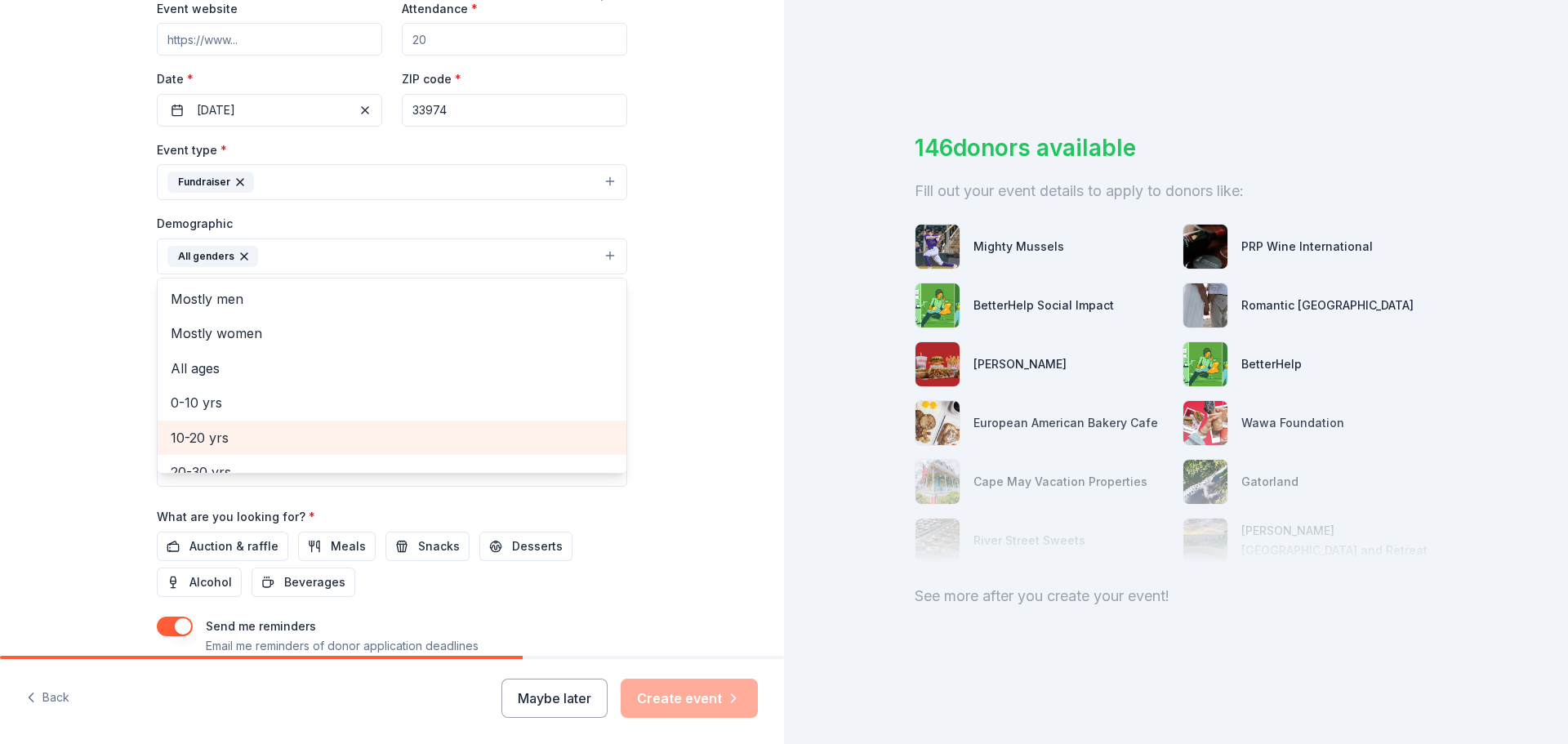
click at [208, 434] on span "10-20 yrs" at bounding box center [392, 438] width 443 height 22
click at [654, 339] on div "Tell us about your event. We'll find in-kind donations you can apply for. Event…" at bounding box center [392, 217] width 784 height 1090
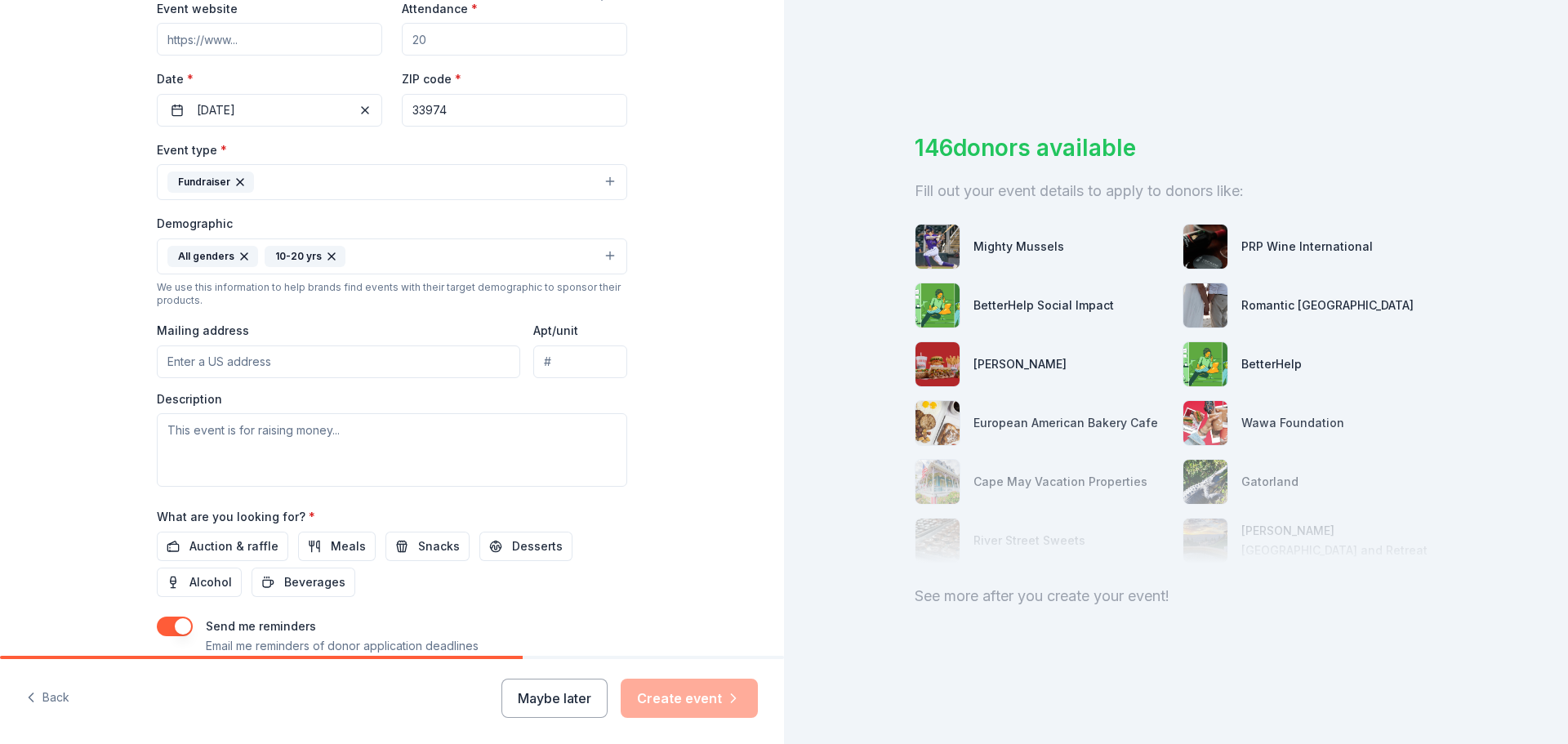
click at [260, 361] on input "Mailing address" at bounding box center [339, 361] width 363 height 32
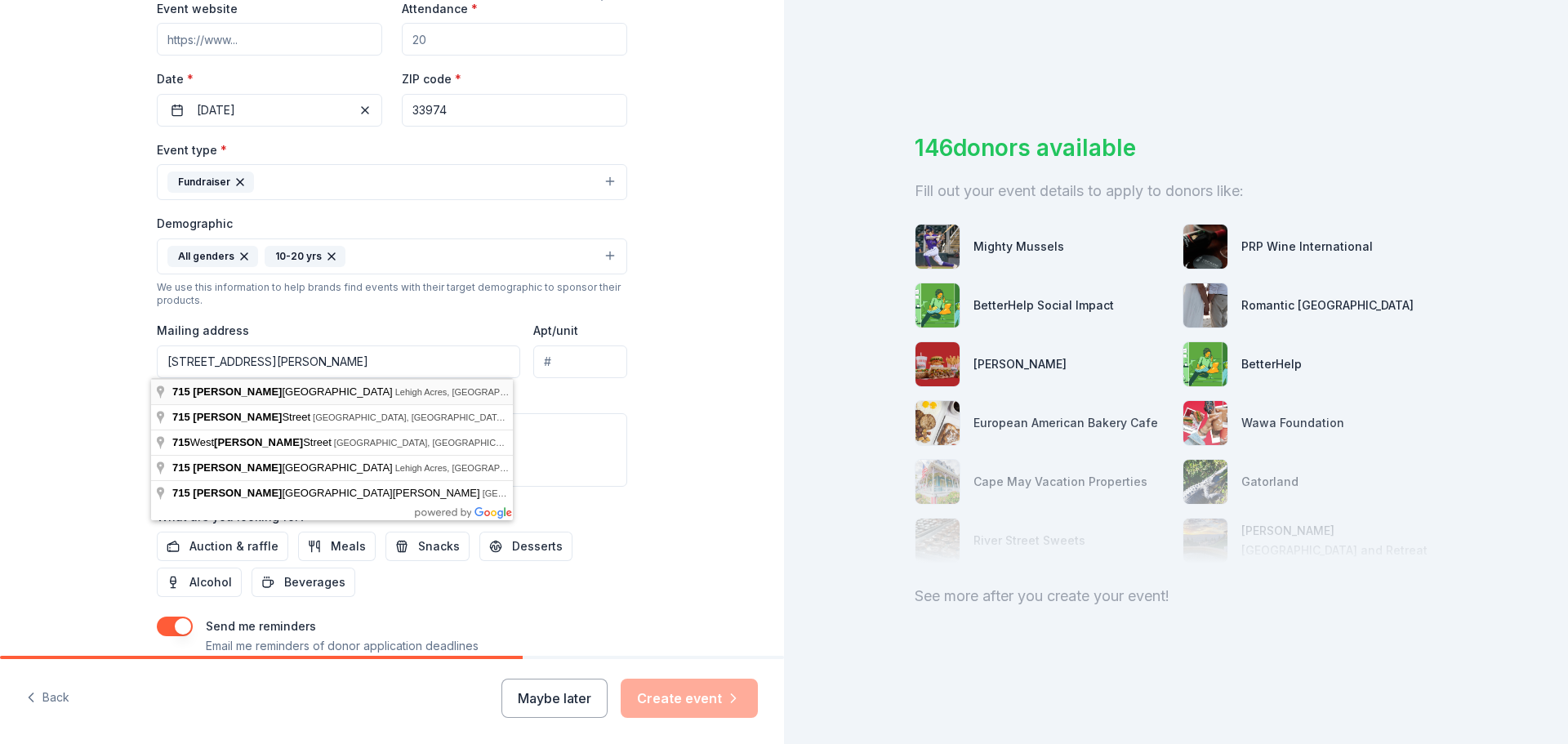
type input "[STREET_ADDRESS][PERSON_NAME]"
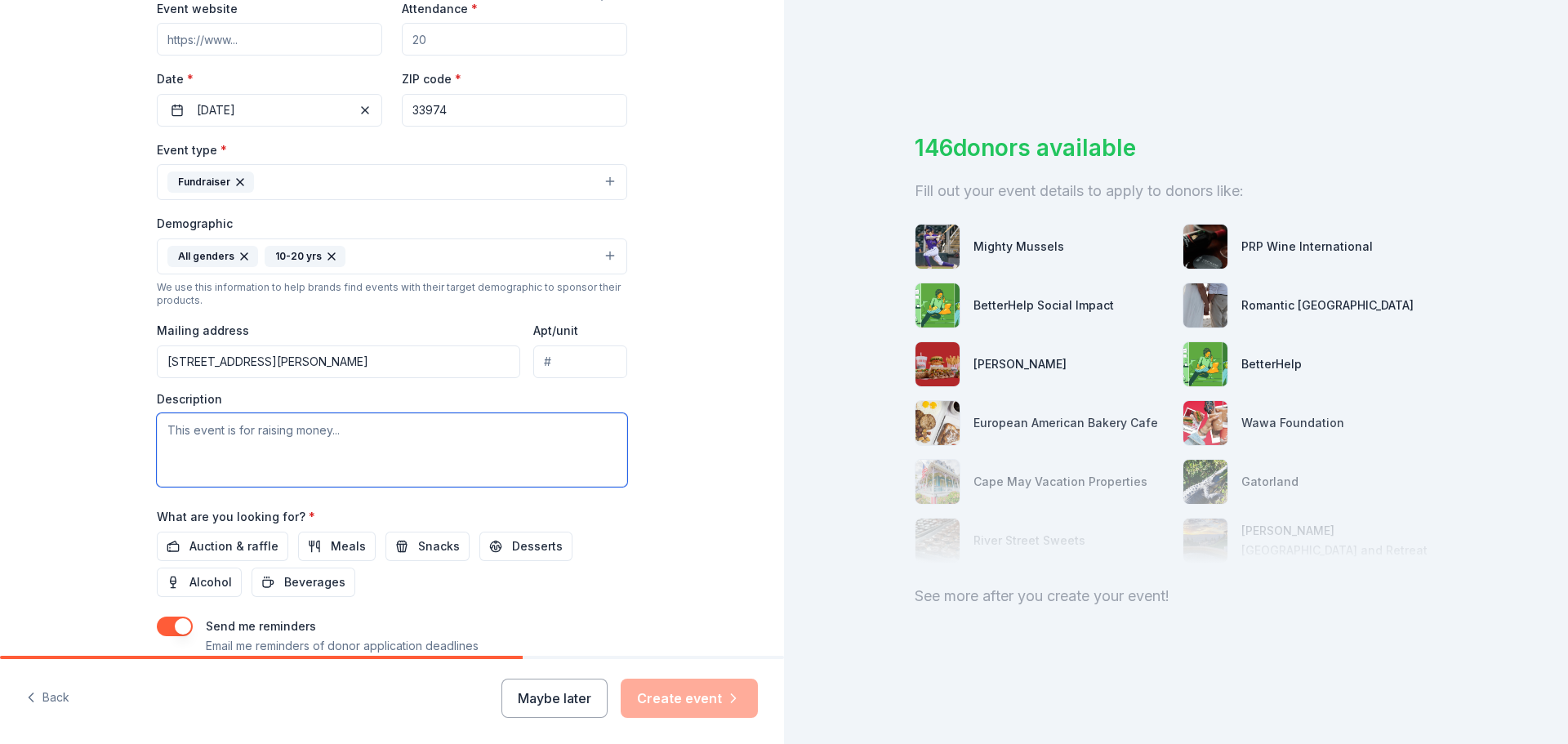
click at [324, 438] on textarea at bounding box center [393, 450] width 471 height 74
click at [288, 434] on textarea at bounding box center [393, 450] width 471 height 74
paste textarea "Dear Sponsor, My name is [PERSON_NAME], and I am the Senior Administrative Assi…"
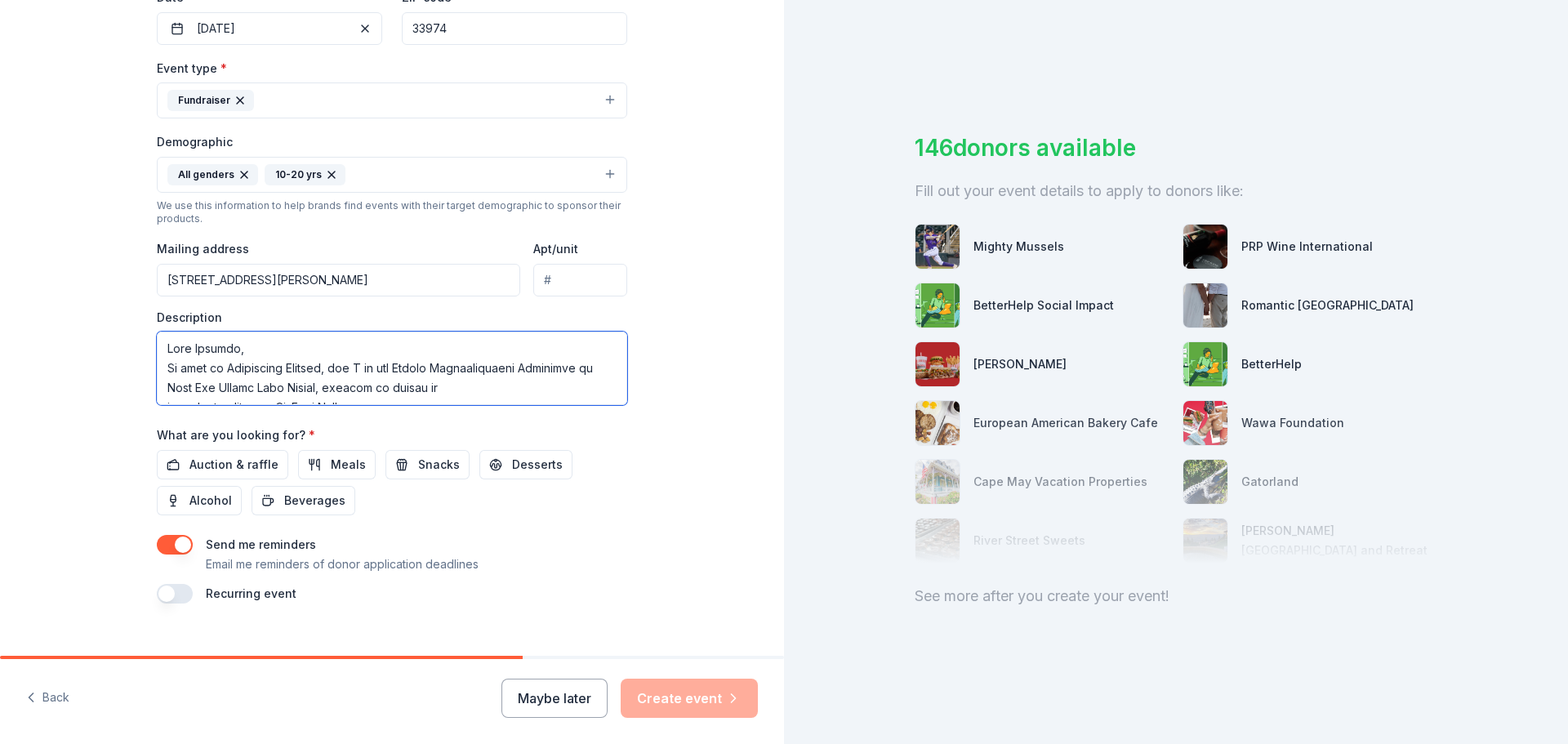
scroll to position [435, 0]
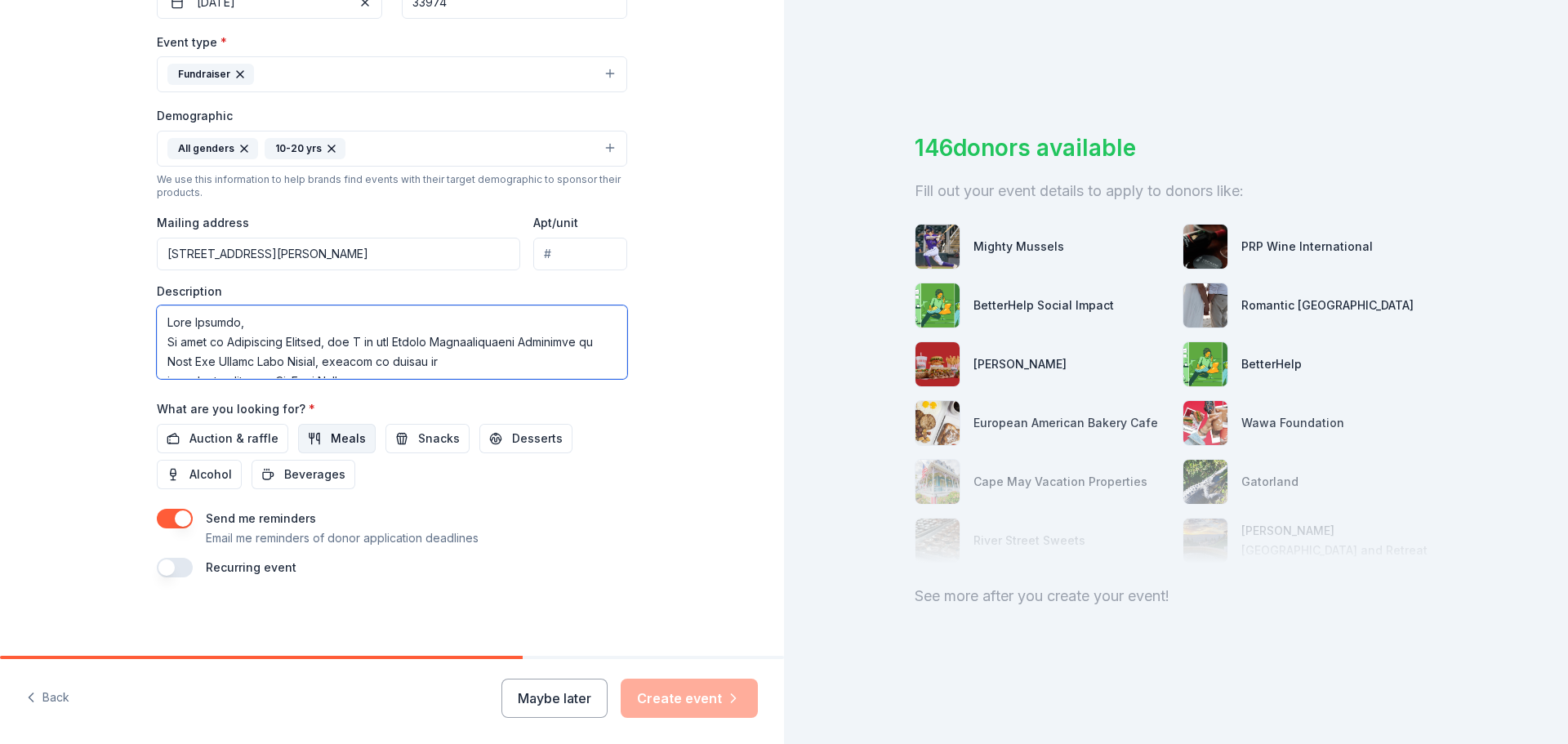
type textarea "Dear Sponsor, My name is [PERSON_NAME], and I am the Senior Administrative Assi…"
click at [313, 438] on button "Meals" at bounding box center [337, 438] width 77 height 30
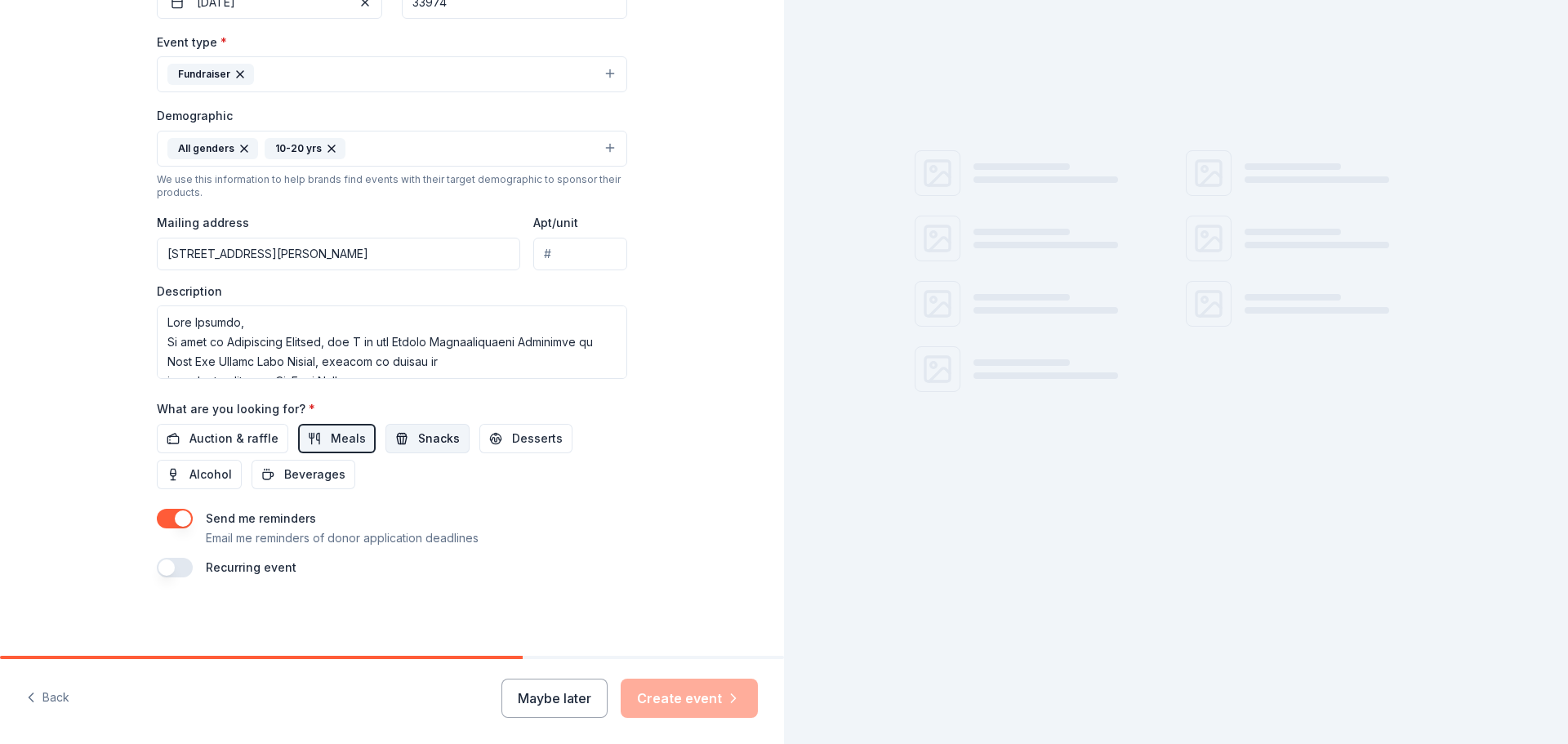
click at [399, 435] on button "Snacks" at bounding box center [428, 438] width 84 height 30
click at [232, 442] on span "Auction & raffle" at bounding box center [234, 438] width 89 height 20
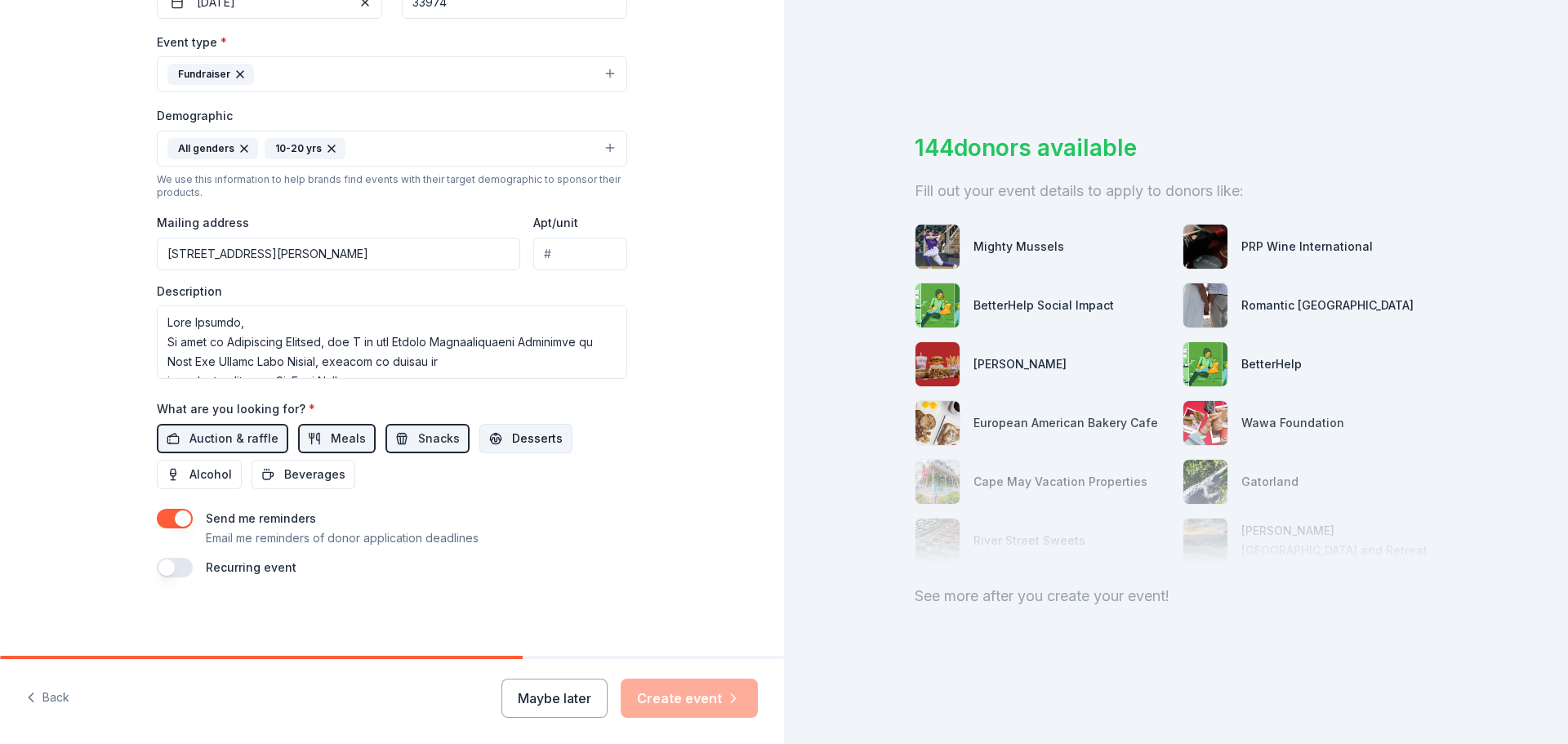
click at [512, 441] on span "Desserts" at bounding box center [537, 438] width 50 height 20
click at [328, 480] on span "Beverages" at bounding box center [314, 474] width 61 height 20
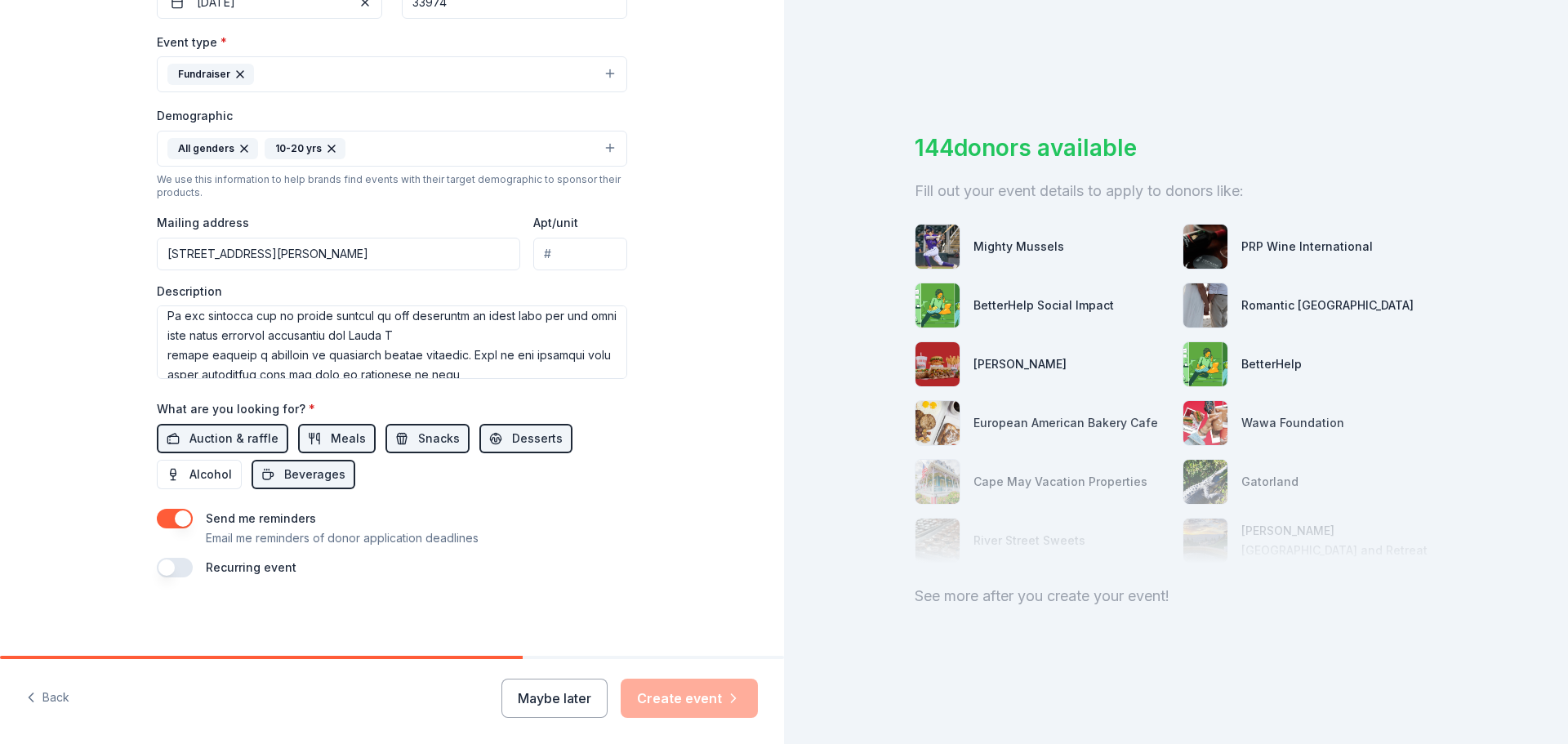
scroll to position [164, 0]
click at [161, 571] on button "button" at bounding box center [175, 568] width 36 height 20
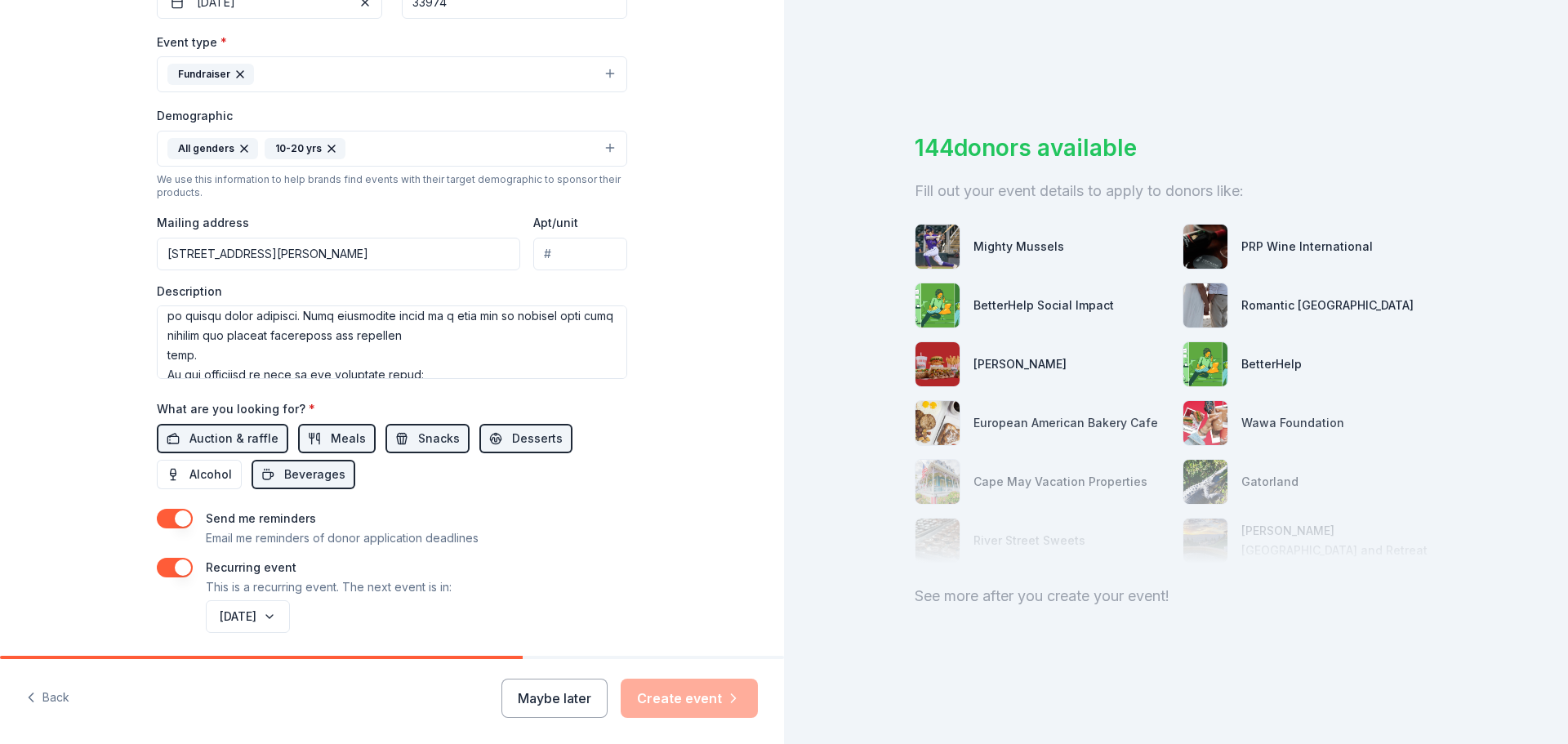
click at [176, 566] on button "button" at bounding box center [175, 568] width 36 height 20
click at [672, 704] on div "Maybe later Create event" at bounding box center [629, 698] width 256 height 40
click at [589, 688] on button "Maybe later" at bounding box center [554, 698] width 106 height 40
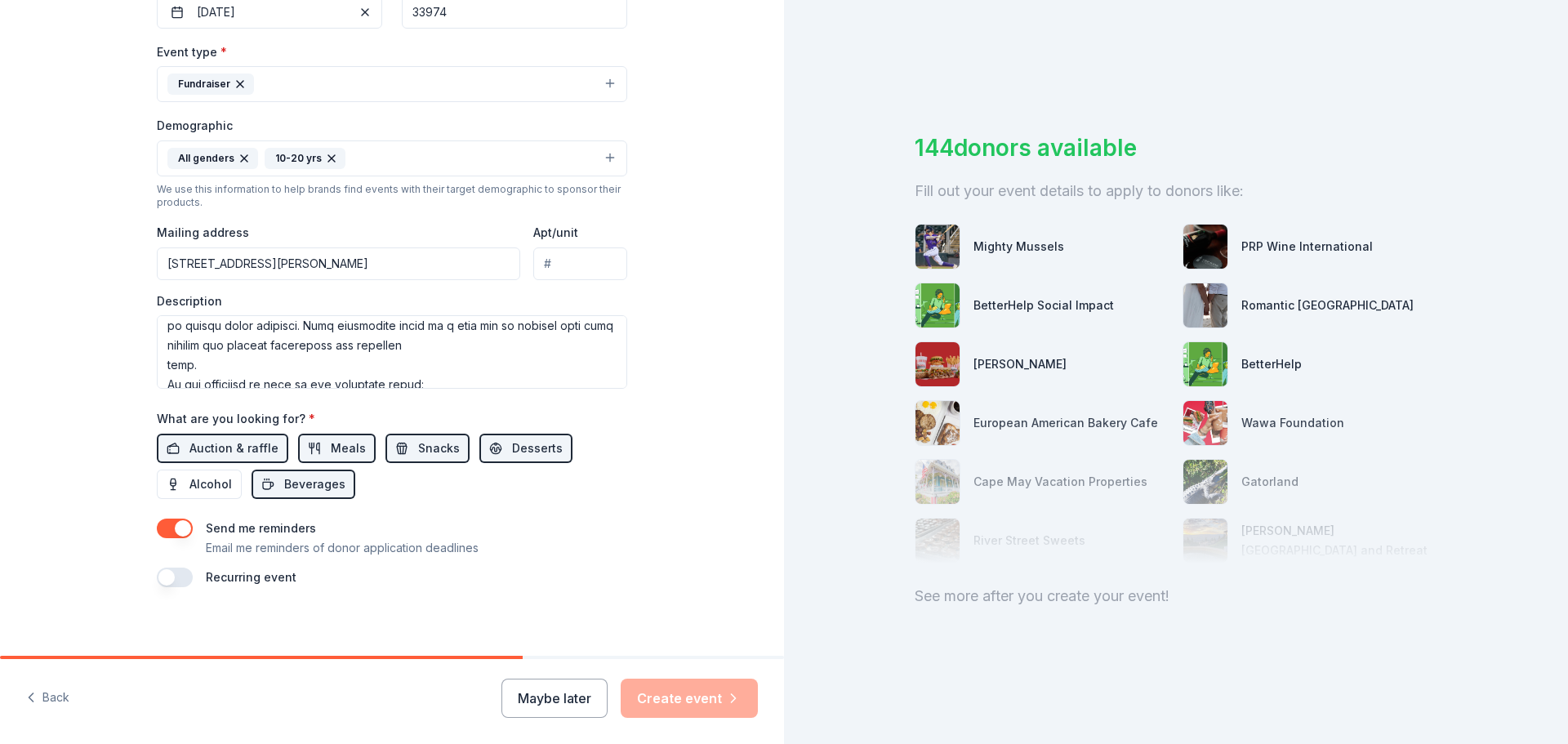
scroll to position [435, 0]
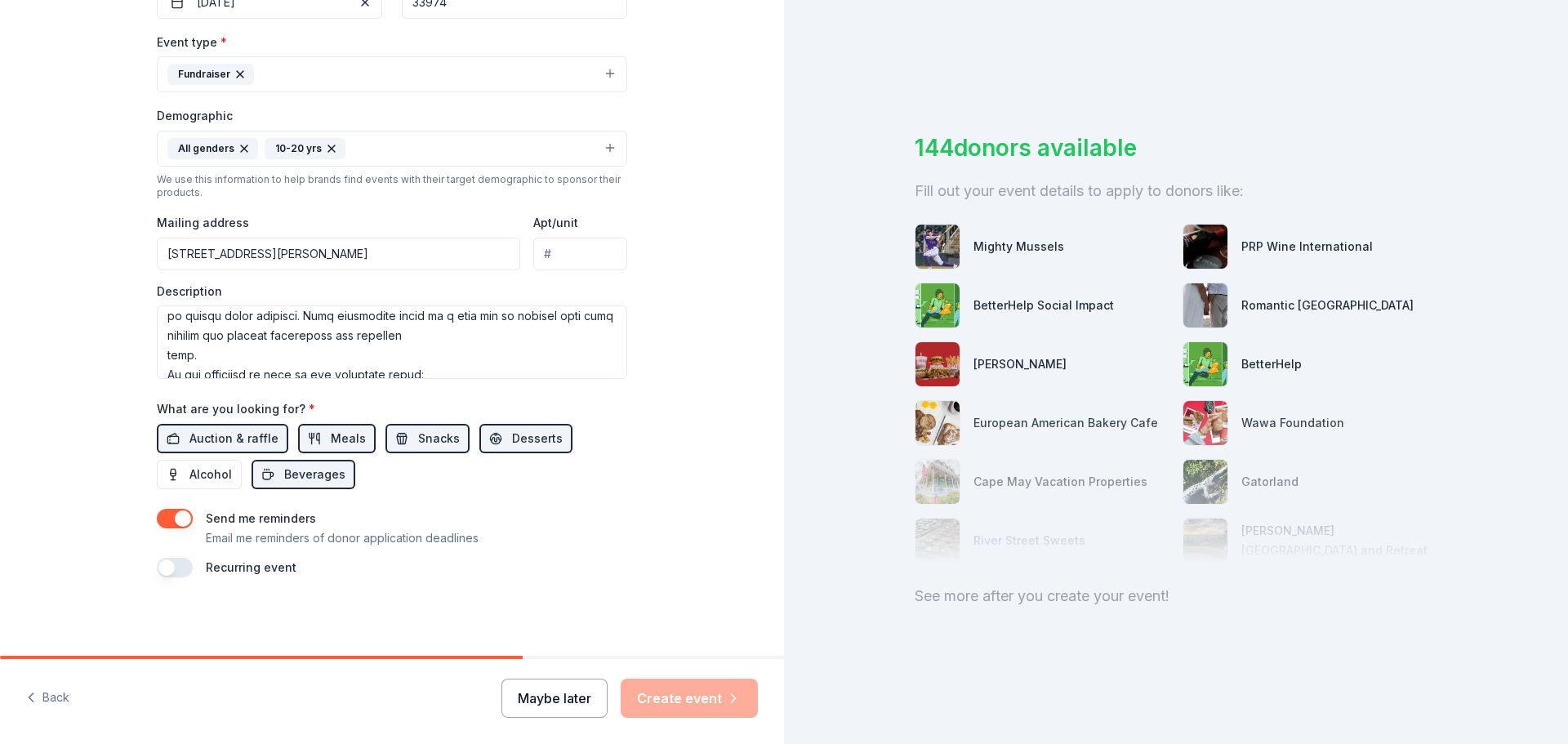
click at [554, 686] on button "Maybe later" at bounding box center [554, 698] width 106 height 40
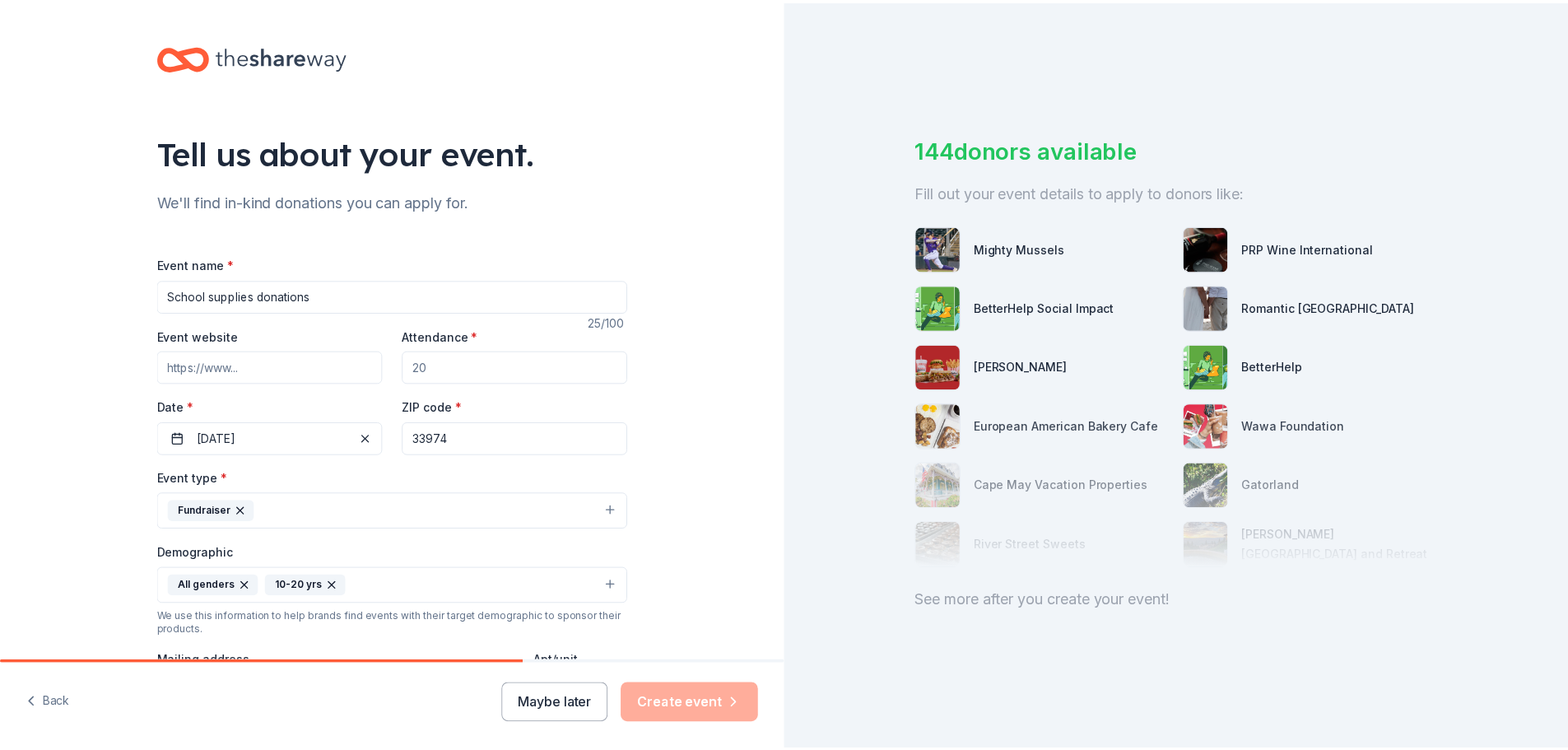
scroll to position [0, 0]
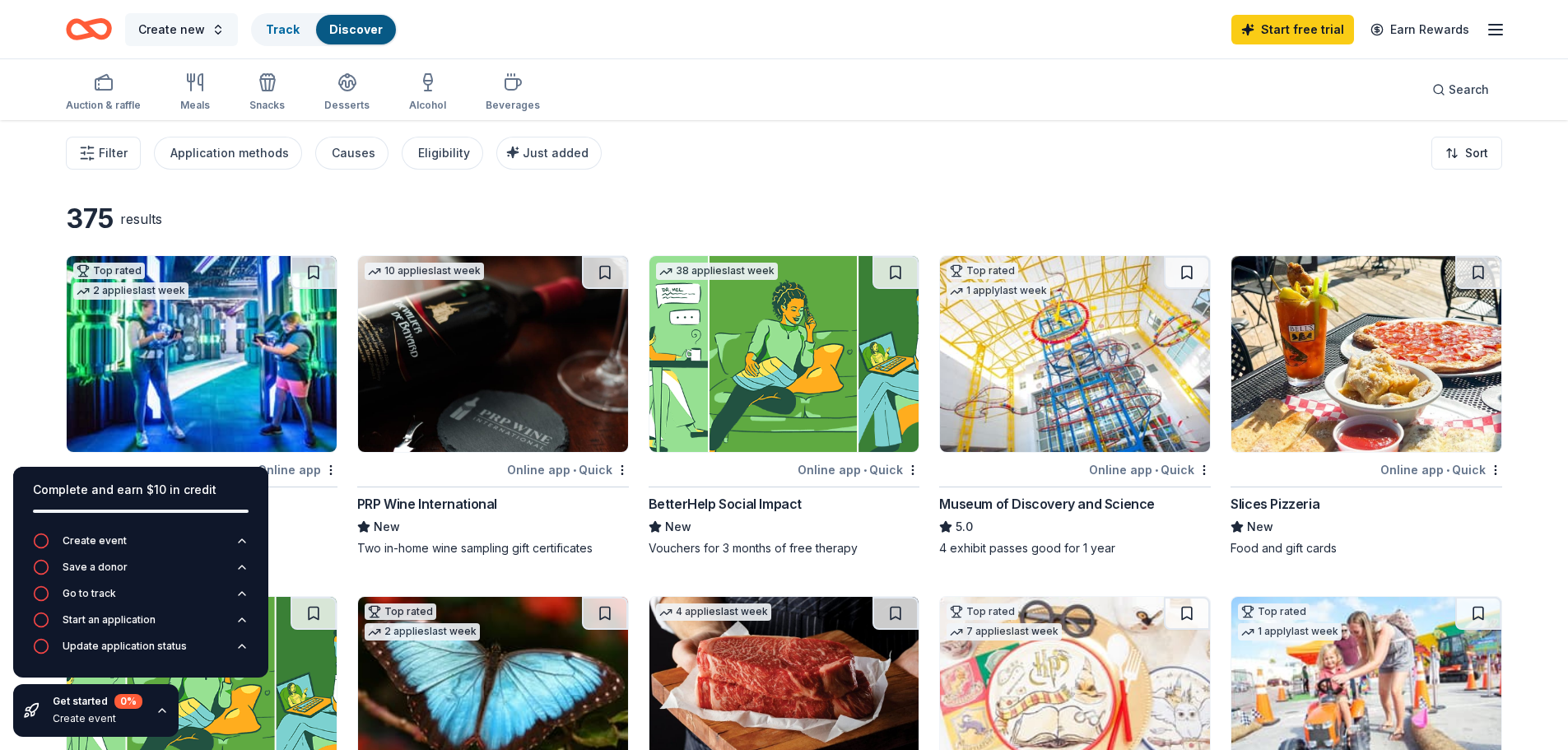
click at [193, 29] on span "Create new" at bounding box center [172, 30] width 67 height 20
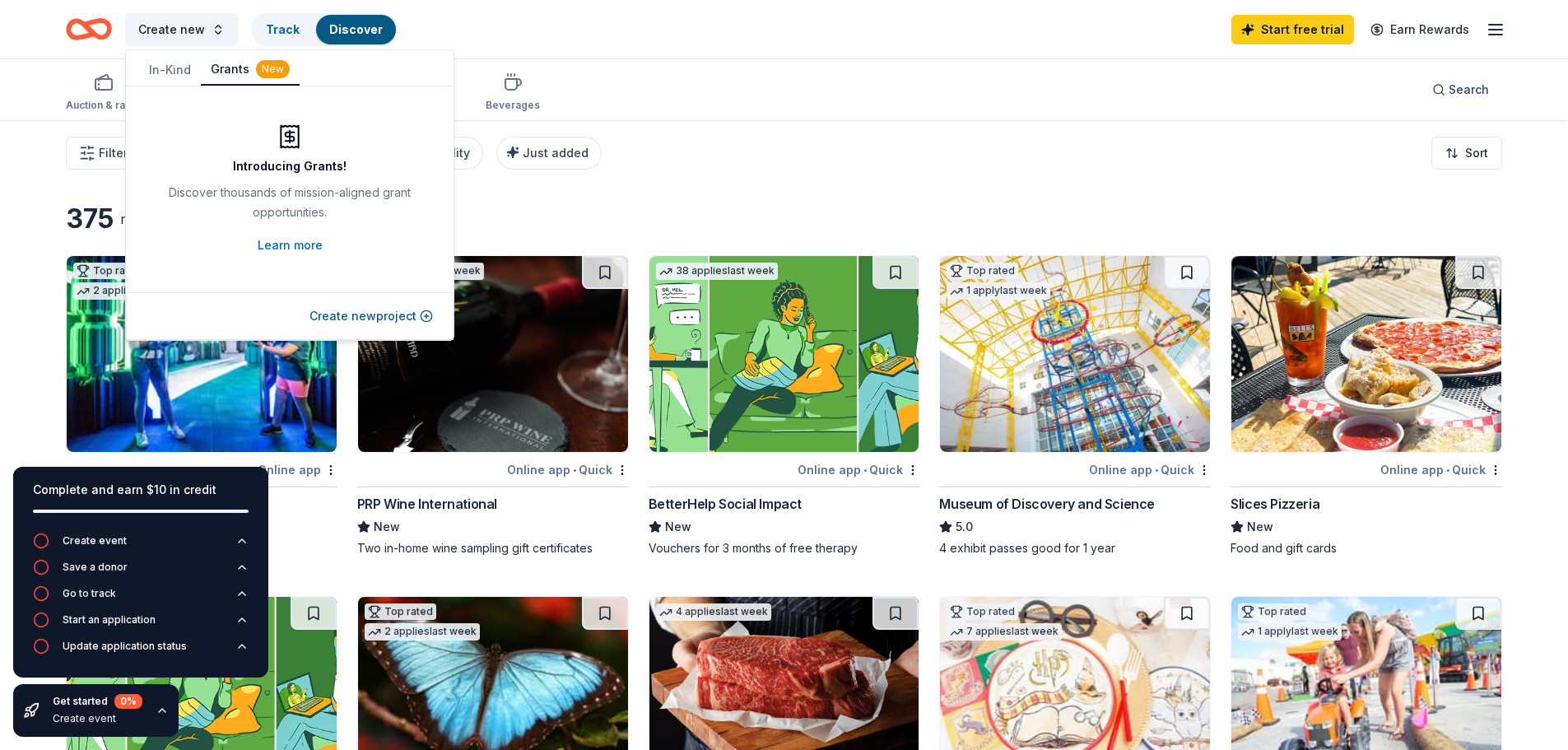
click at [955, 83] on div "Auction & raffle Meals Snacks Desserts Alcohol Beverages Search" at bounding box center [784, 89] width 1437 height 61
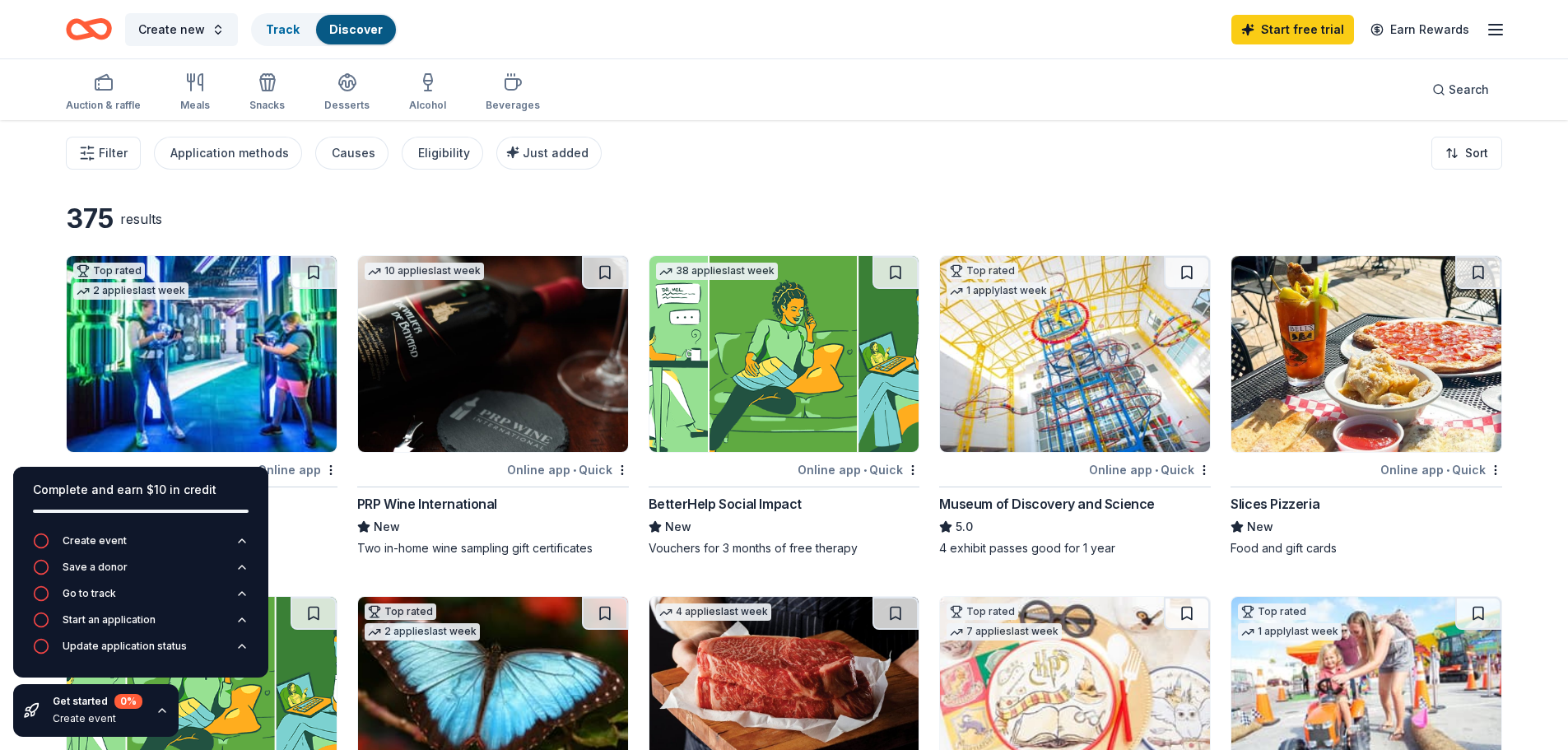
click at [1496, 30] on line "button" at bounding box center [1496, 30] width 14 height 0
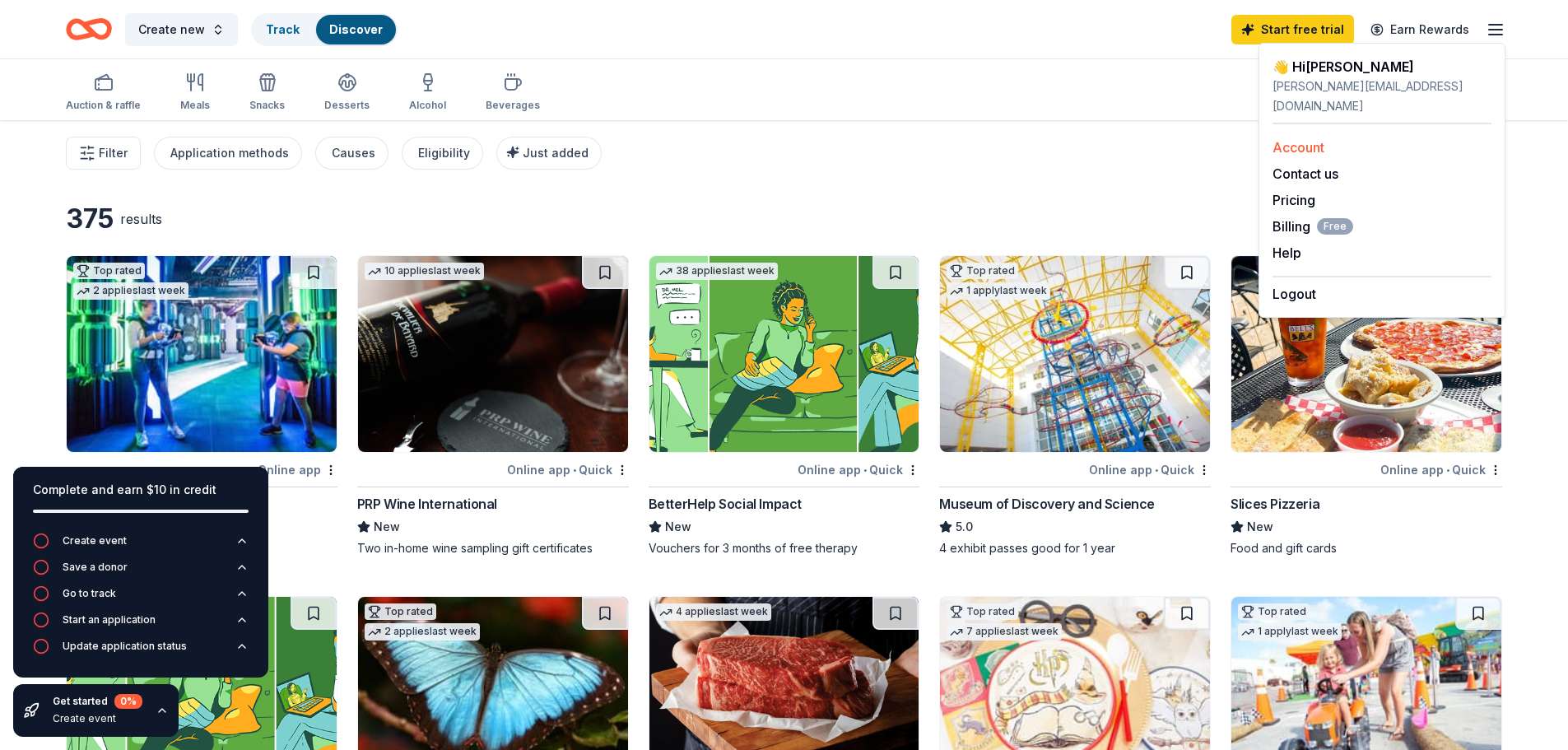
click at [1352, 138] on div "Account" at bounding box center [1382, 148] width 219 height 20
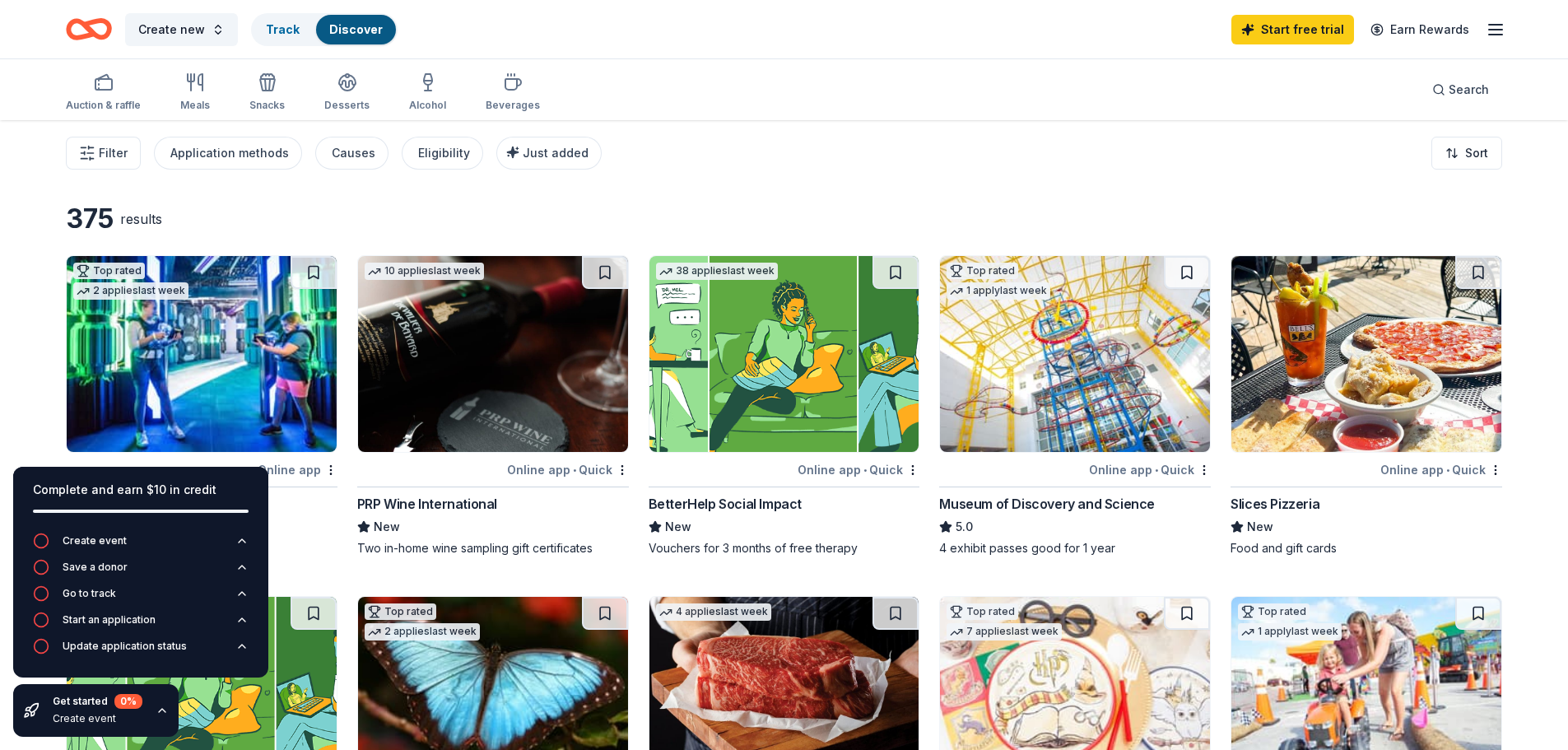
click at [1495, 31] on icon "button" at bounding box center [1496, 30] width 20 height 20
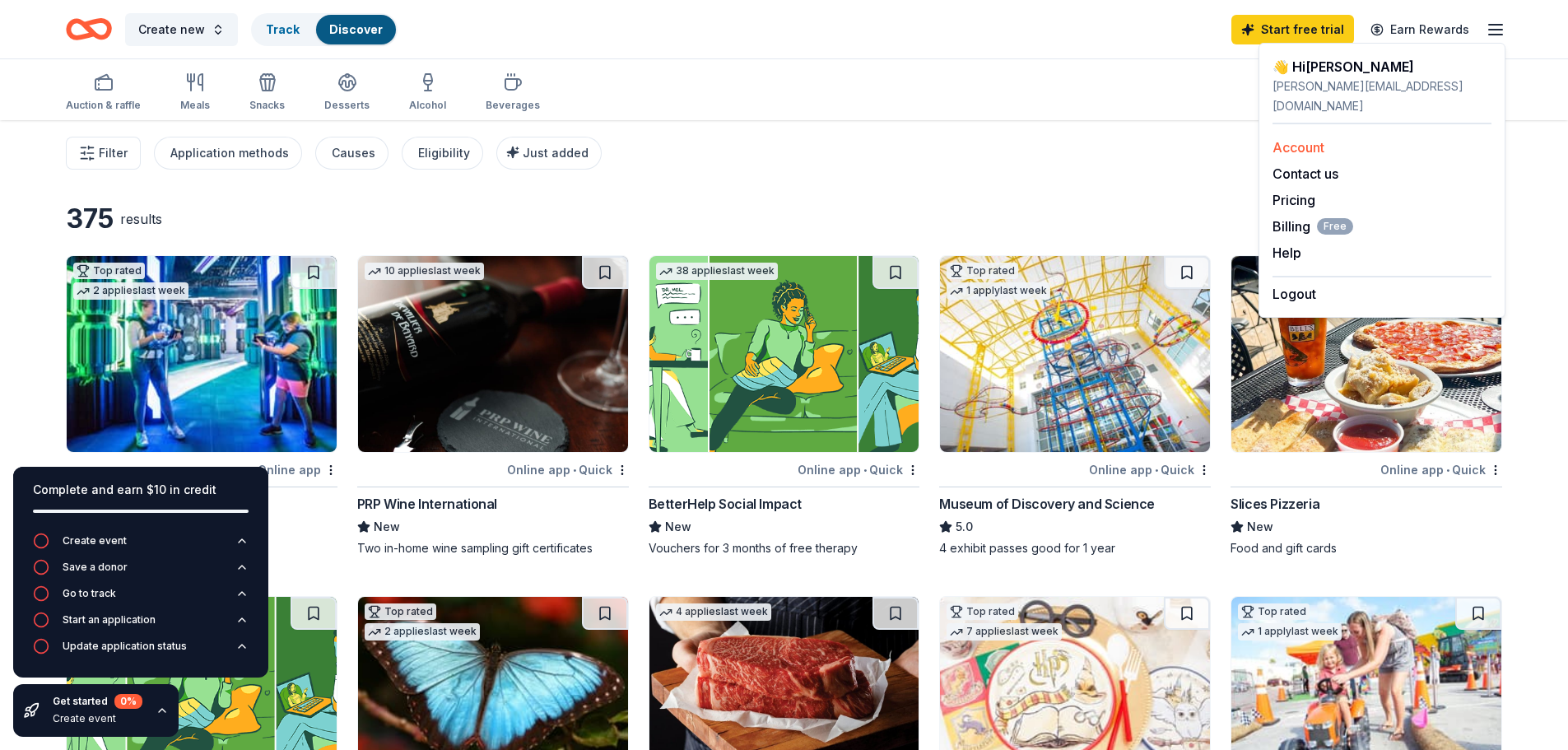
click at [1290, 139] on link "Account" at bounding box center [1298, 148] width 52 height 16
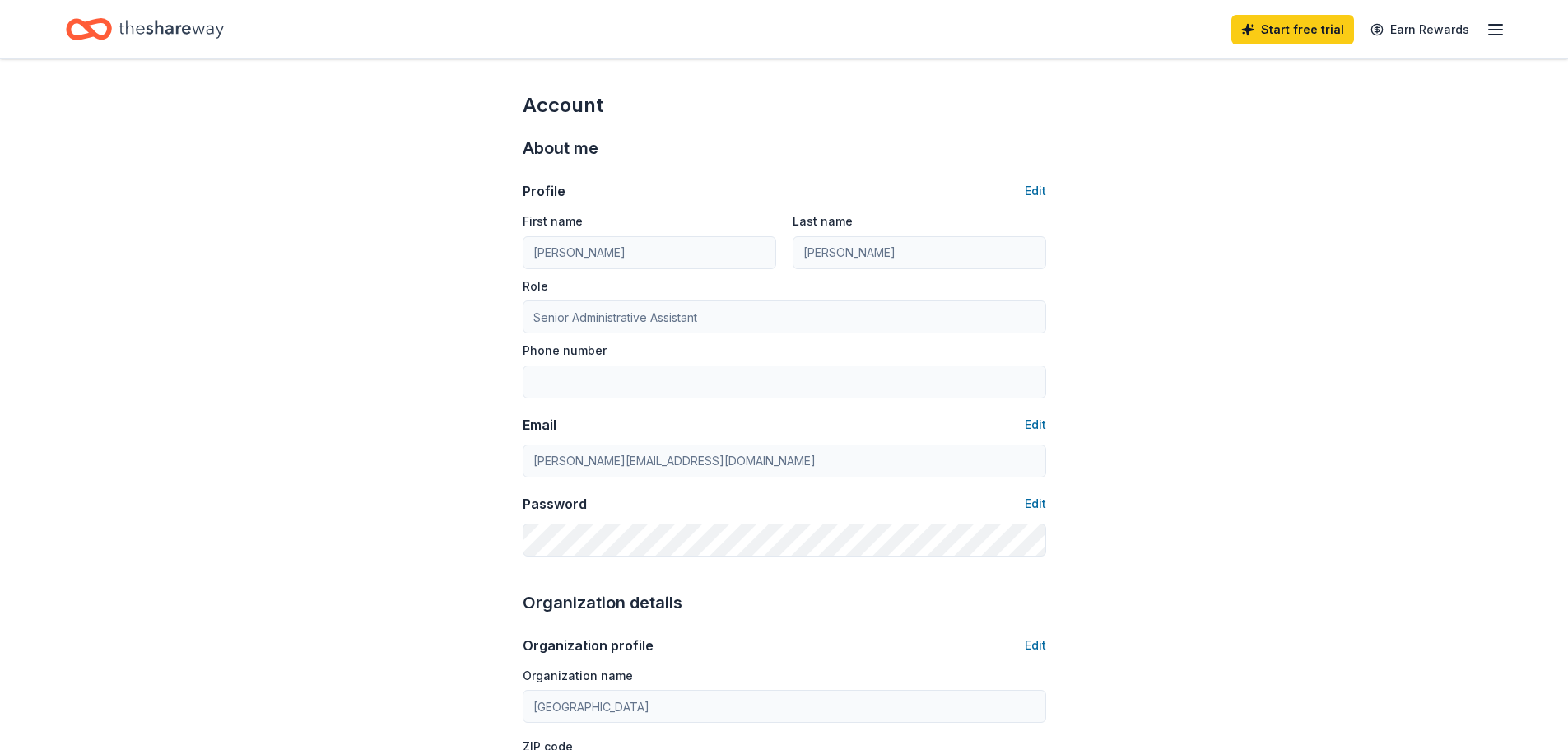
click at [99, 27] on icon "Home" at bounding box center [89, 29] width 46 height 39
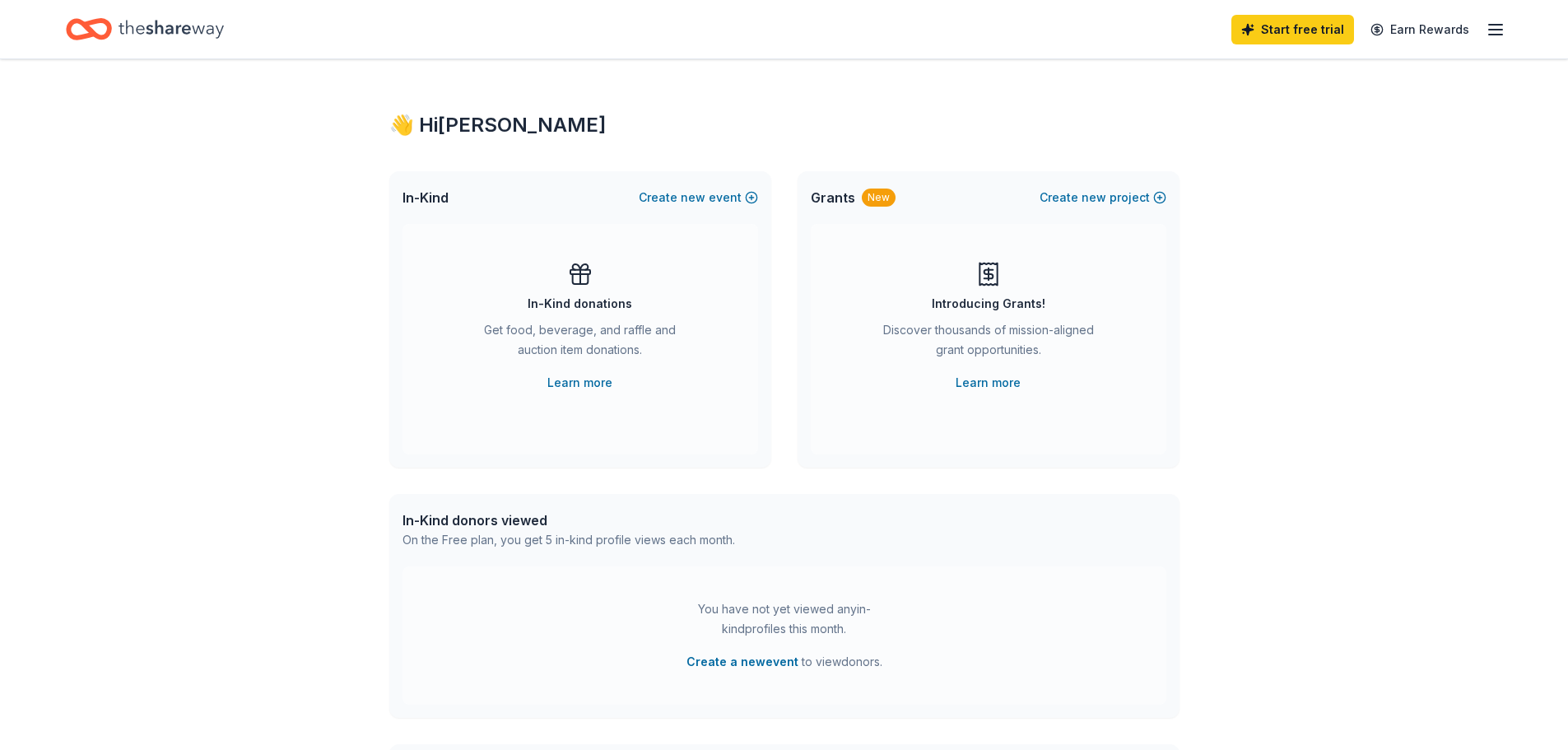
click at [136, 30] on icon "Home" at bounding box center [171, 29] width 105 height 34
click at [142, 30] on icon "Home" at bounding box center [171, 29] width 105 height 18
click at [95, 30] on icon "Home" at bounding box center [89, 29] width 46 height 39
click at [1495, 31] on icon "button" at bounding box center [1496, 30] width 20 height 20
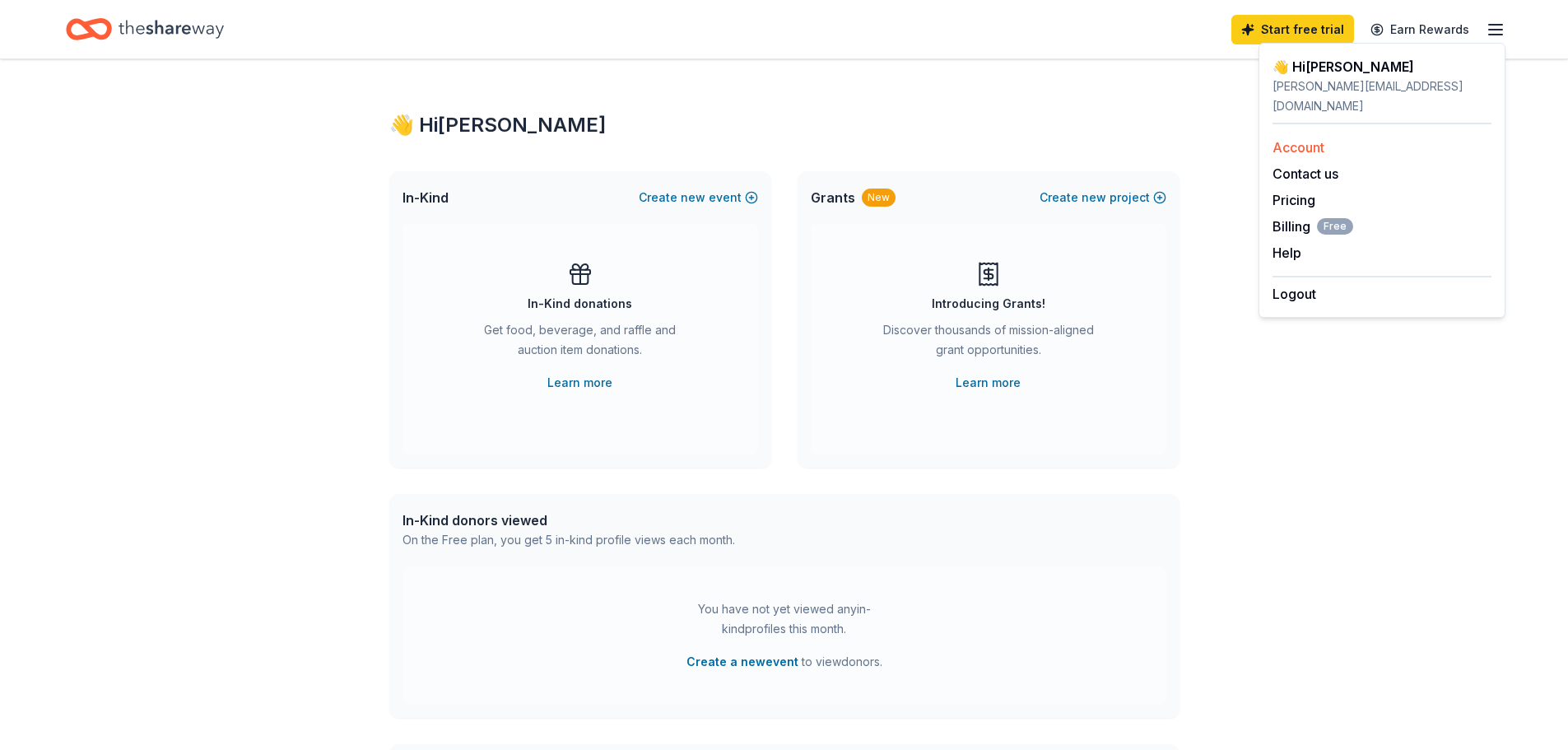
click at [1314, 139] on link "Account" at bounding box center [1298, 148] width 52 height 16
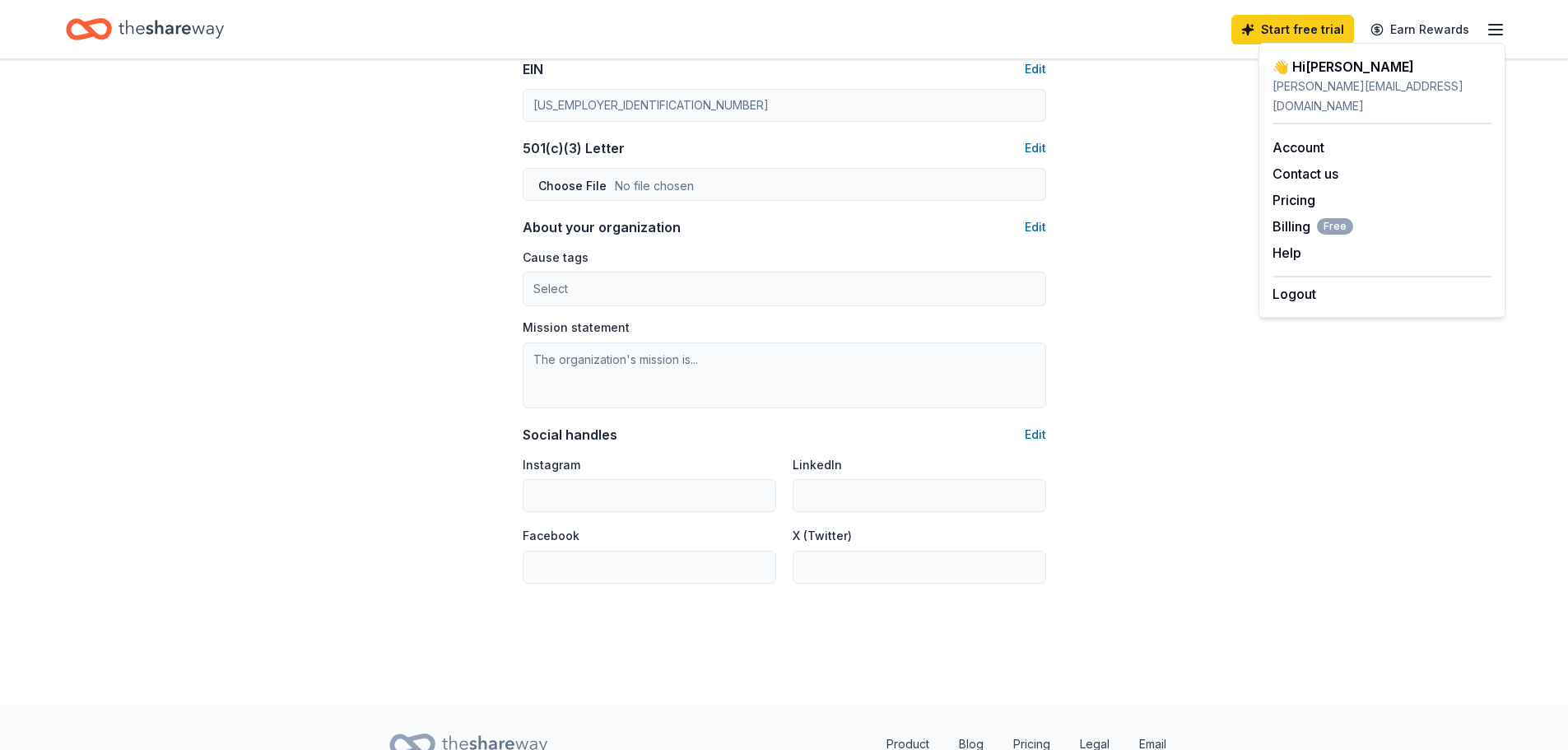
scroll to position [898, 0]
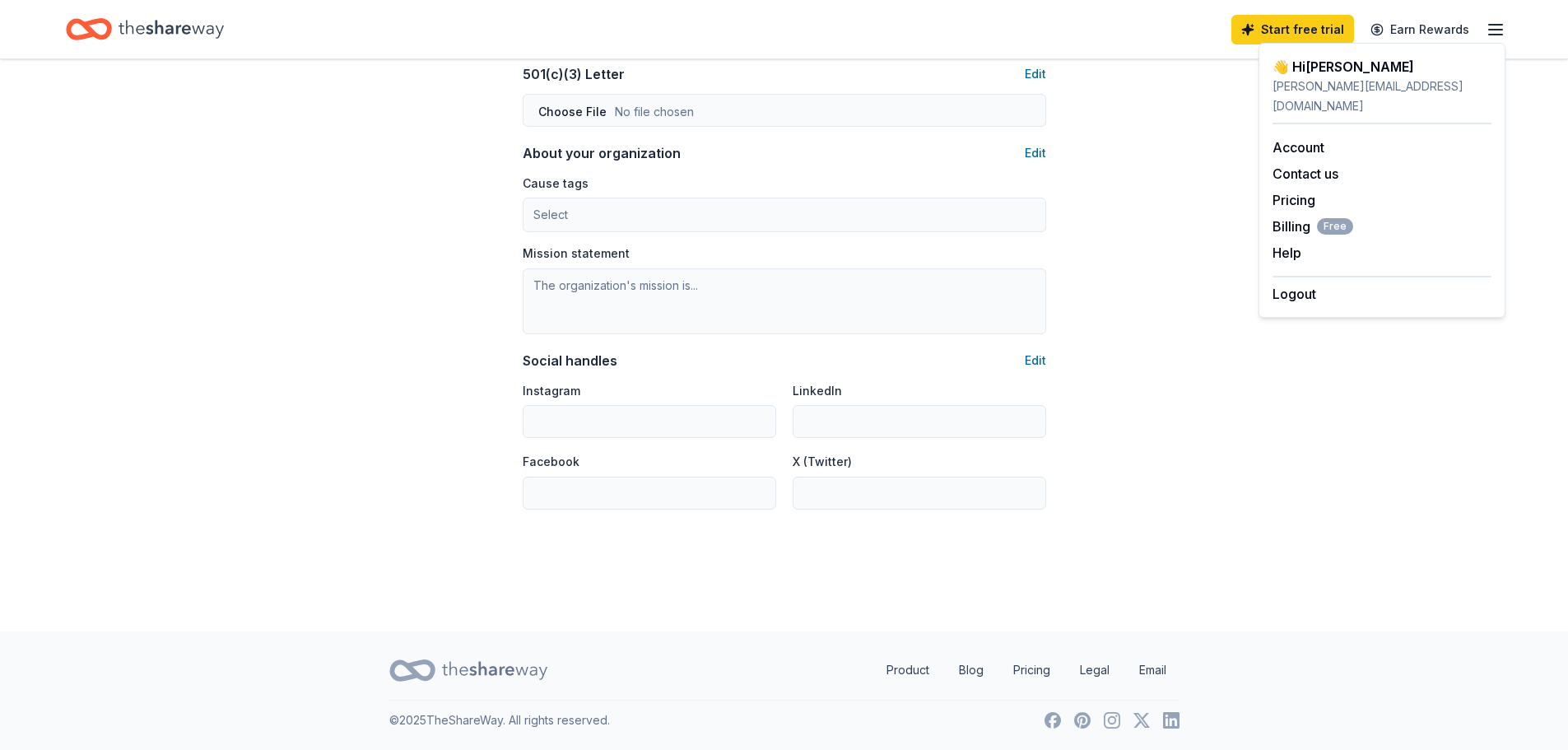
click at [180, 37] on icon "Home" at bounding box center [171, 29] width 105 height 34
